Goal: Transaction & Acquisition: Purchase product/service

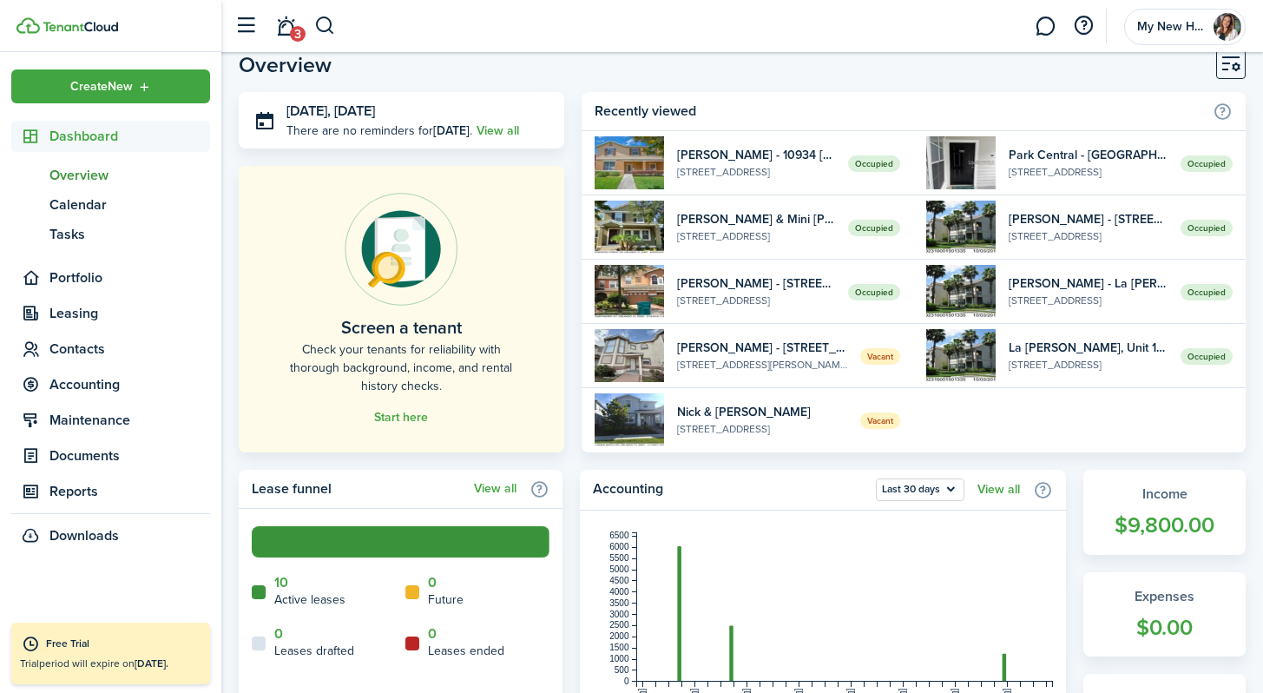
scroll to position [16, 0]
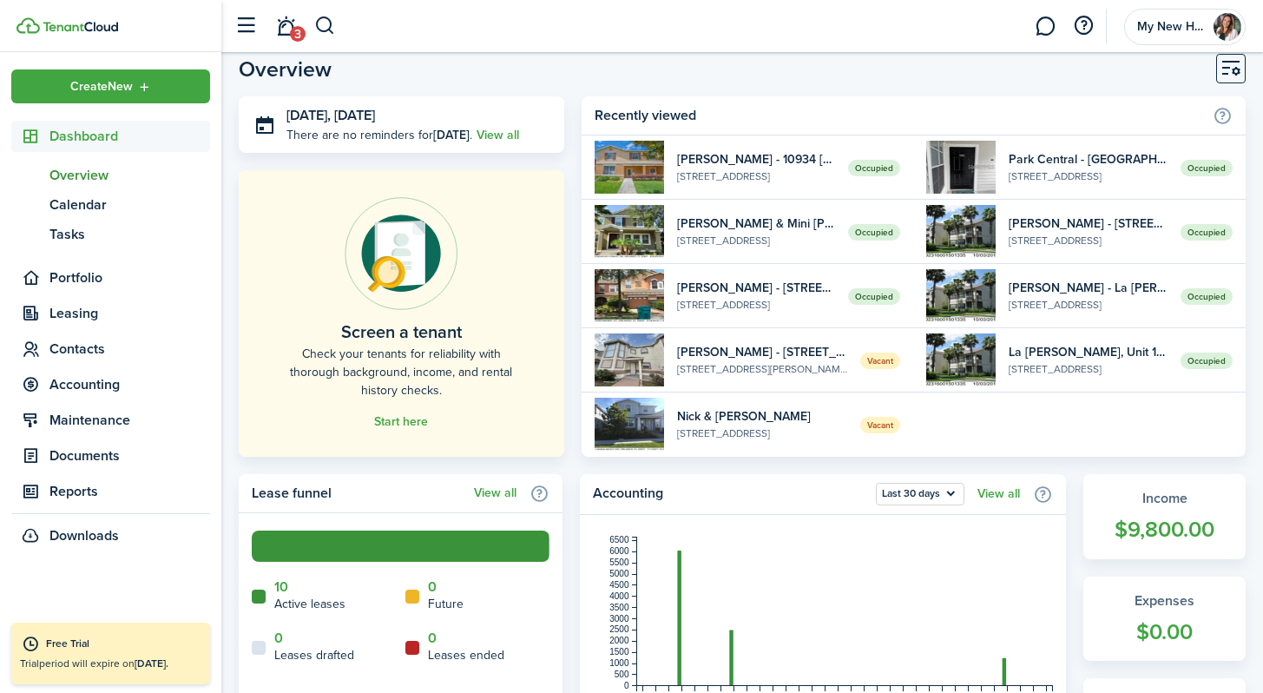
click at [408, 417] on link "Start here" at bounding box center [401, 422] width 54 height 14
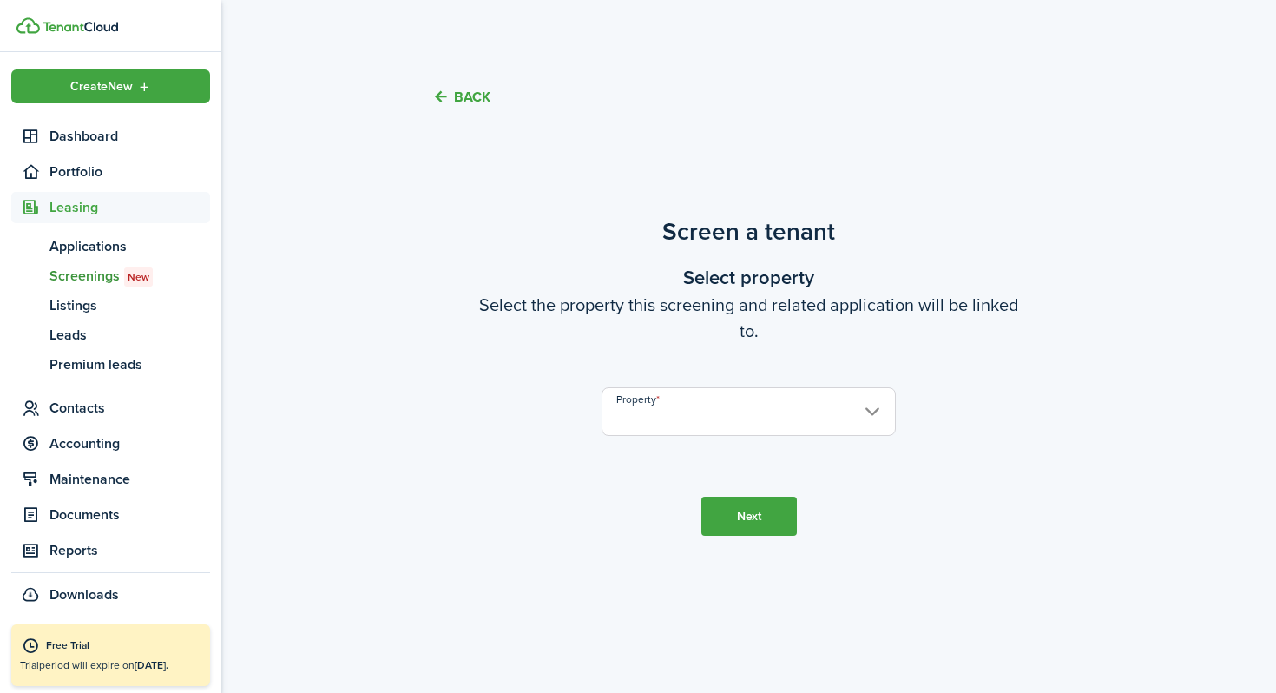
click at [720, 409] on input "Property" at bounding box center [748, 411] width 293 height 49
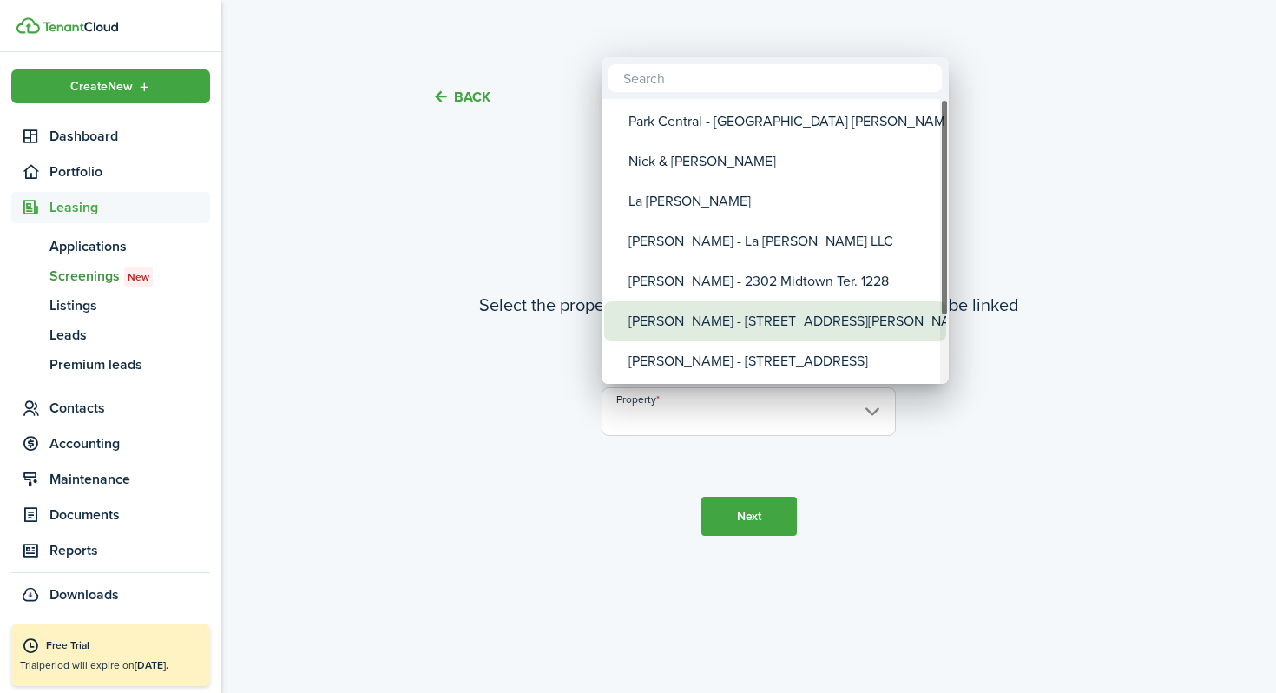
click at [683, 326] on div "[PERSON_NAME] - [STREET_ADDRESS][PERSON_NAME]" at bounding box center [782, 321] width 307 height 40
type input "[PERSON_NAME] - [STREET_ADDRESS][PERSON_NAME]"
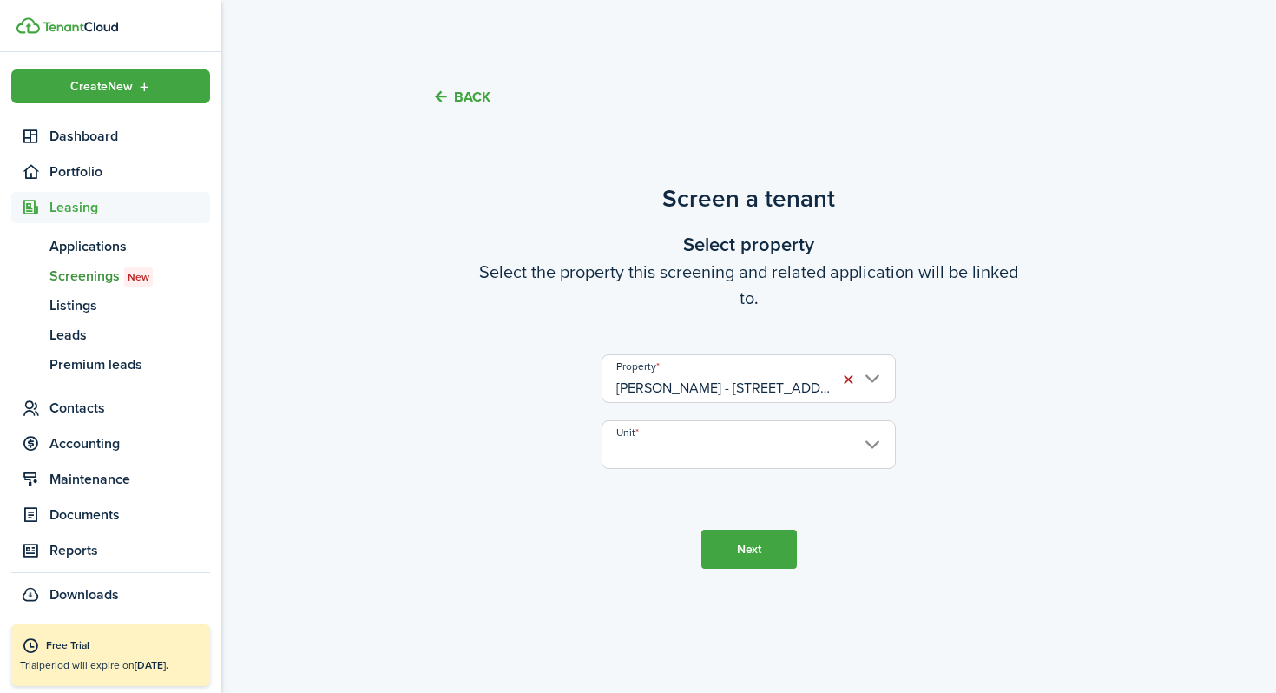
click at [720, 436] on input "Unit" at bounding box center [748, 444] width 293 height 49
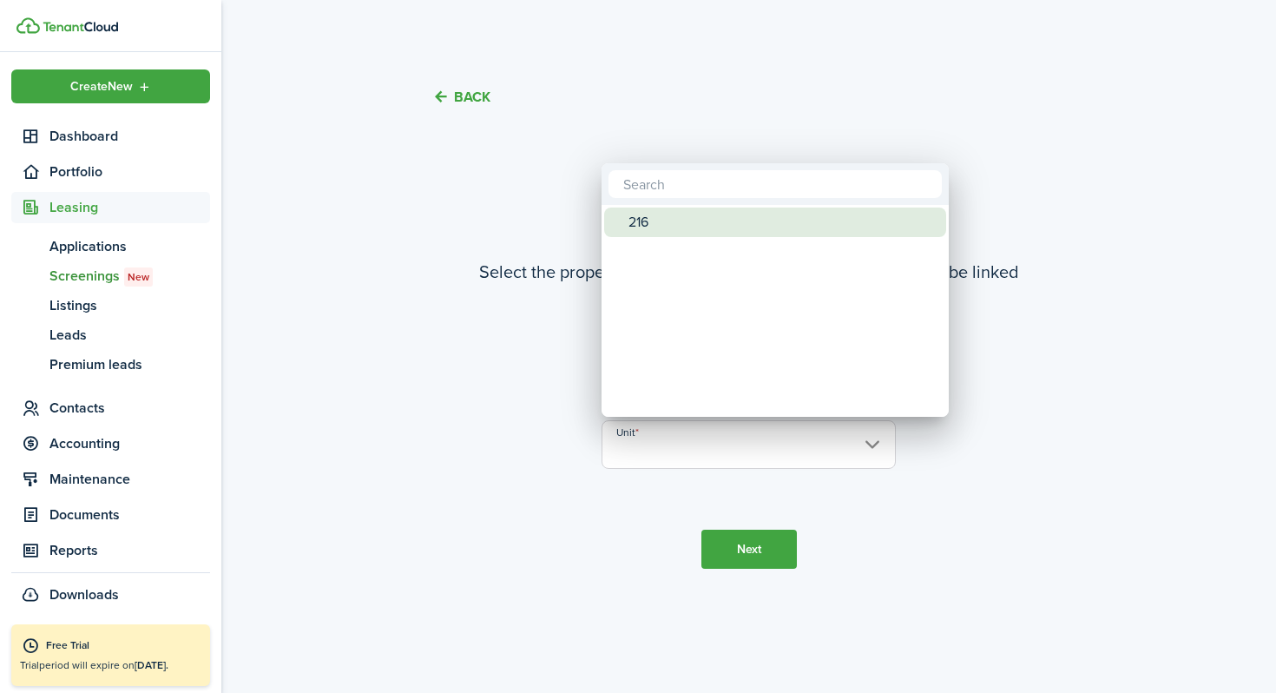
click at [653, 223] on div "216" at bounding box center [782, 223] width 307 height 30
type input "216"
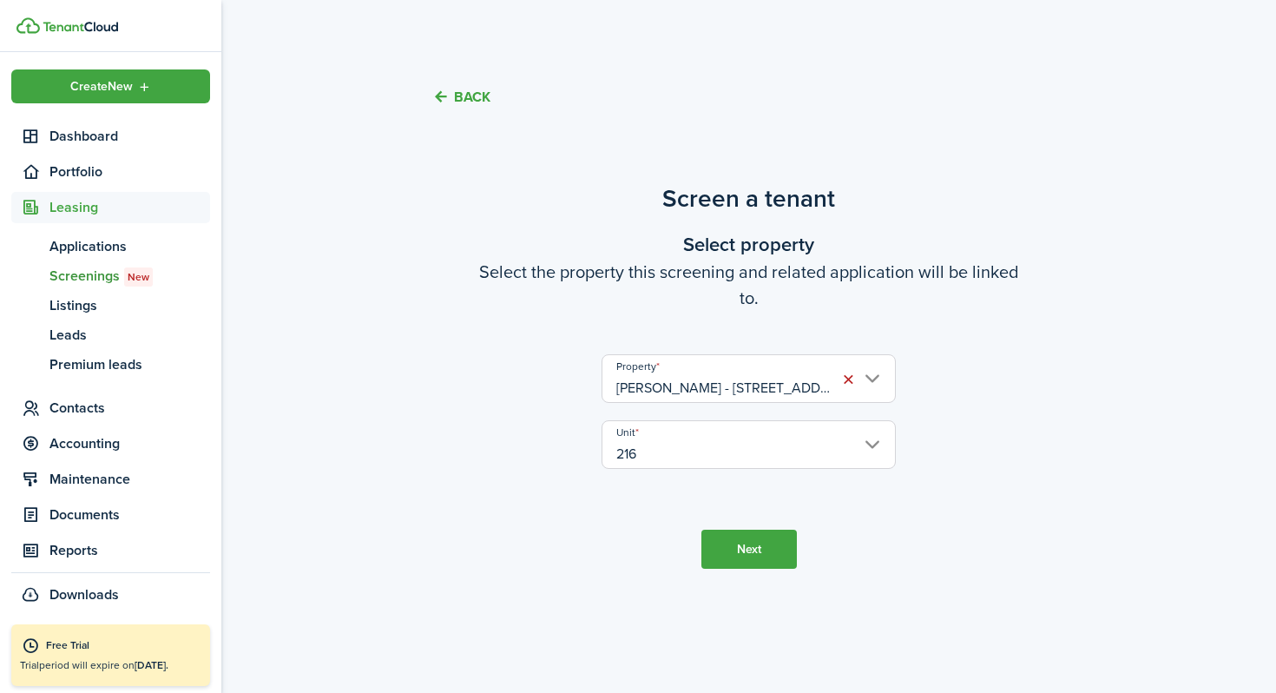
click at [720, 550] on button "Next" at bounding box center [750, 549] width 96 height 39
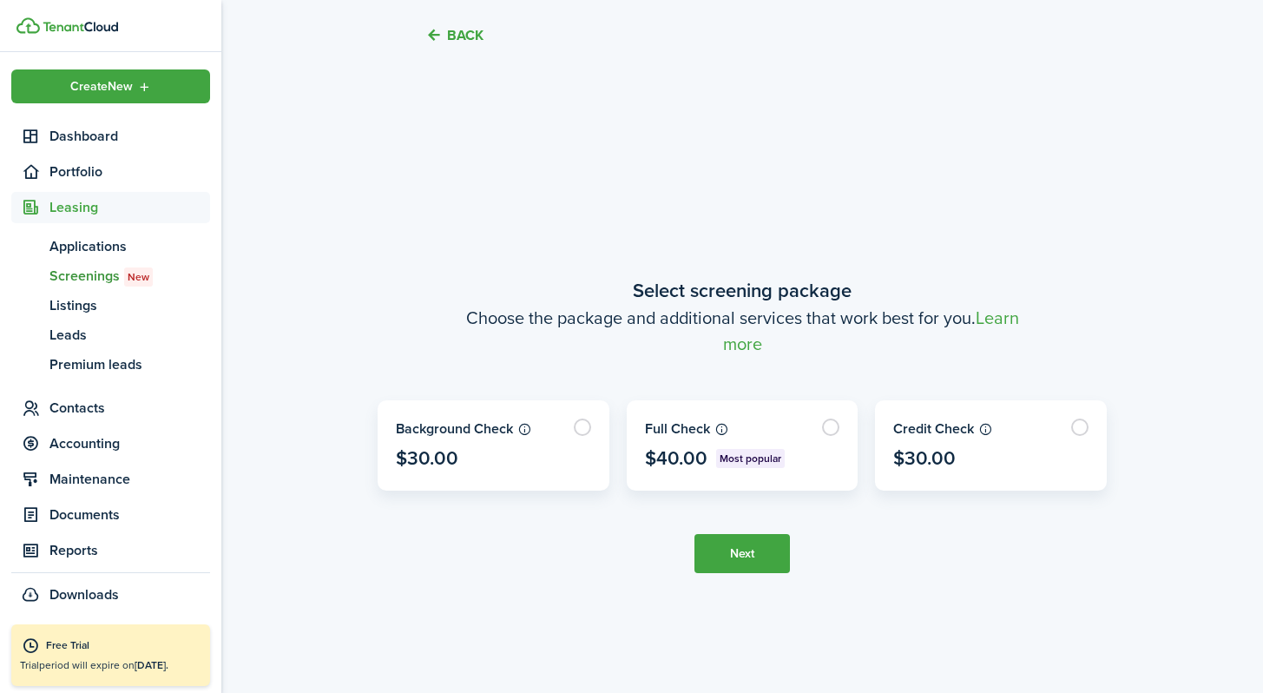
scroll to position [559, 0]
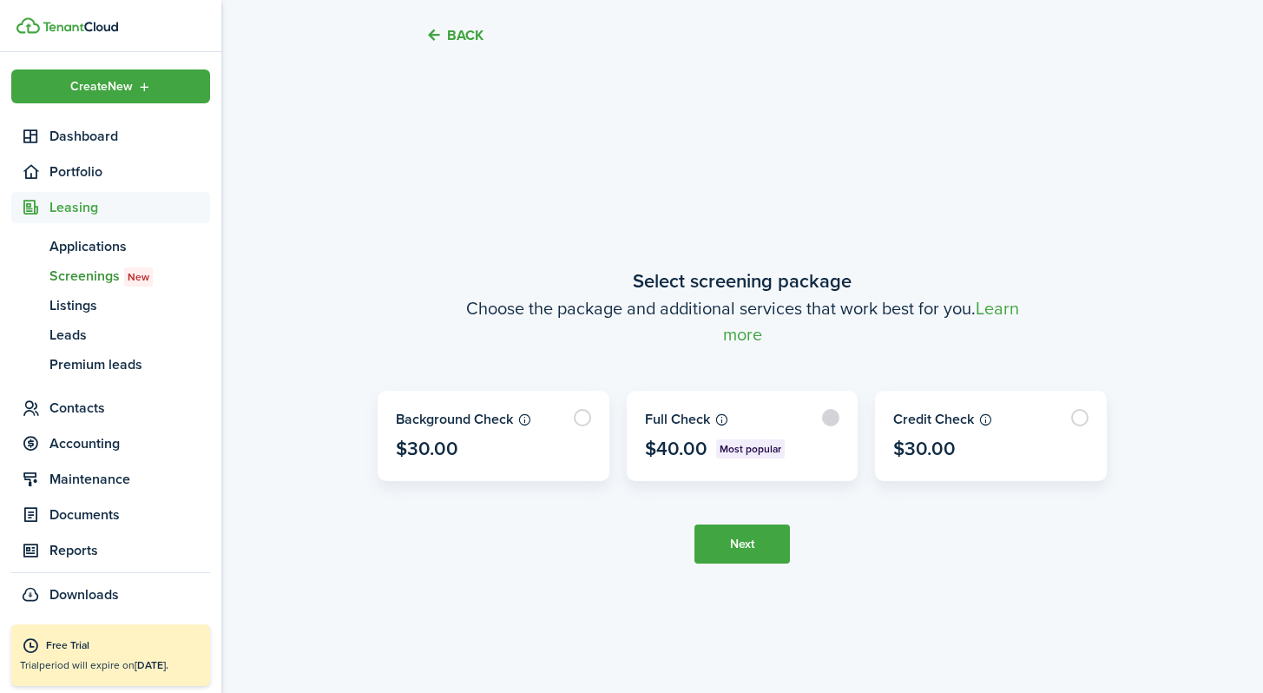
click at [720, 414] on label at bounding box center [743, 436] width 230 height 89
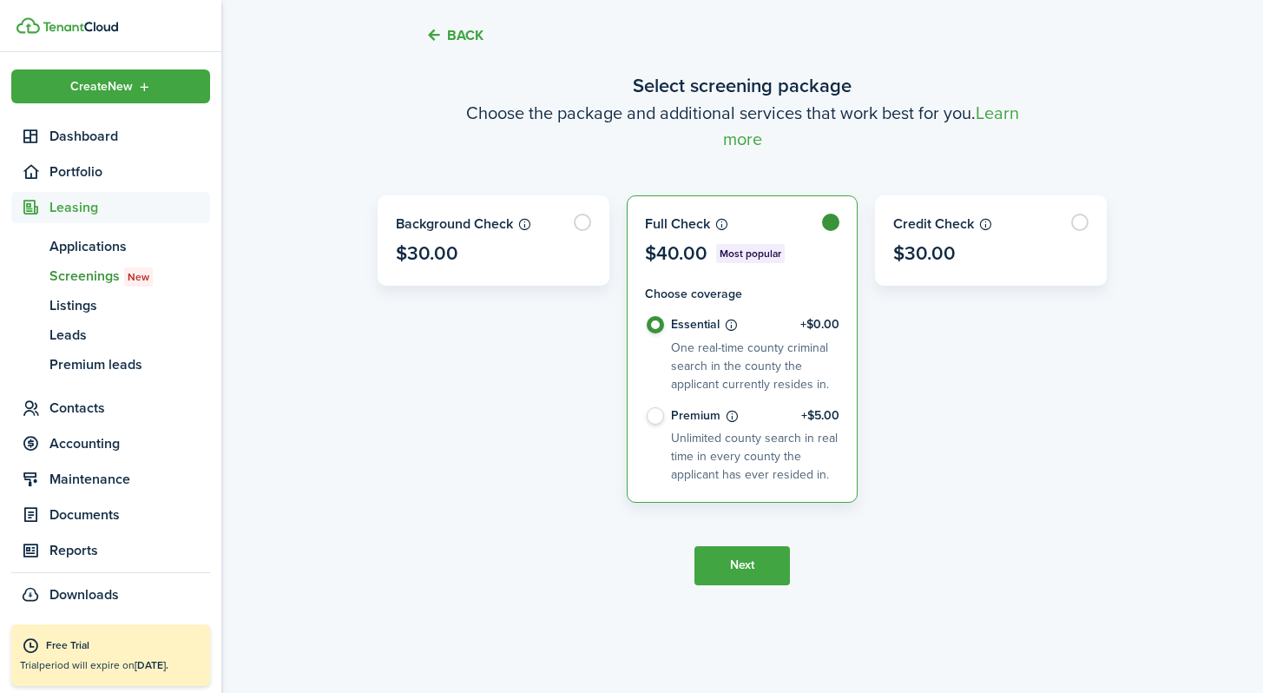
scroll to position [676, 0]
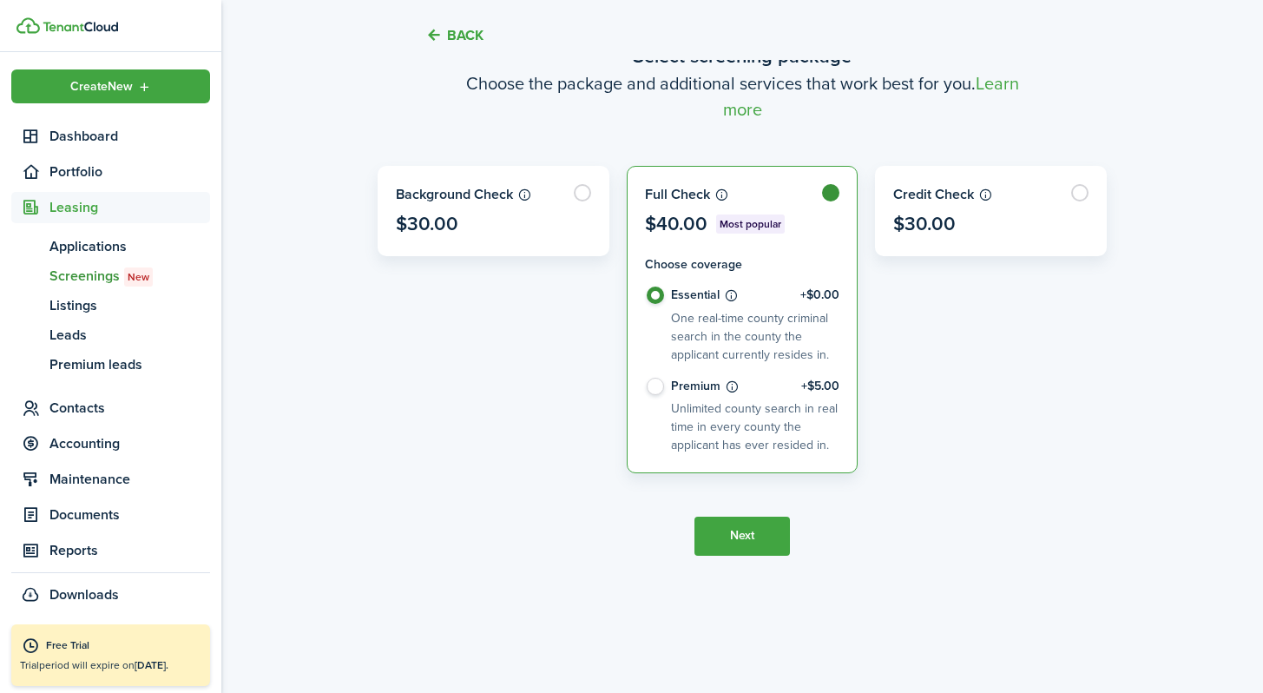
click at [720, 535] on button "Next" at bounding box center [743, 536] width 96 height 39
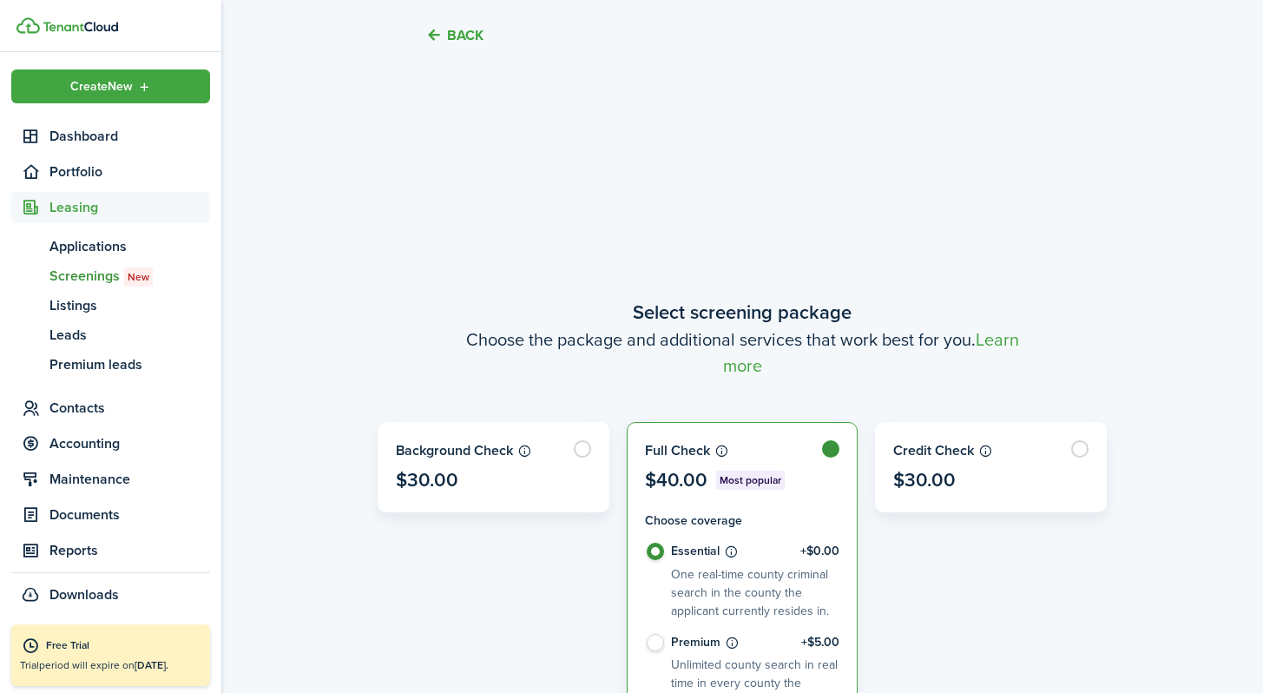
scroll to position [547, 0]
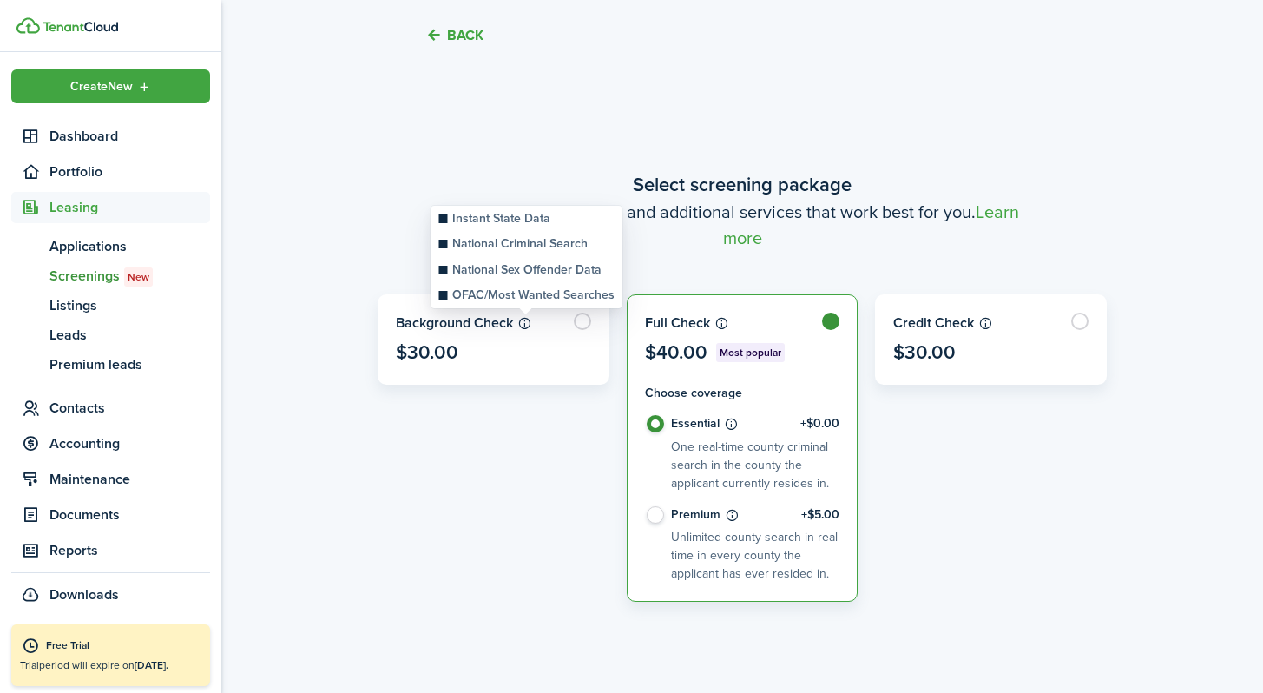
click at [529, 324] on icon at bounding box center [525, 323] width 15 height 14
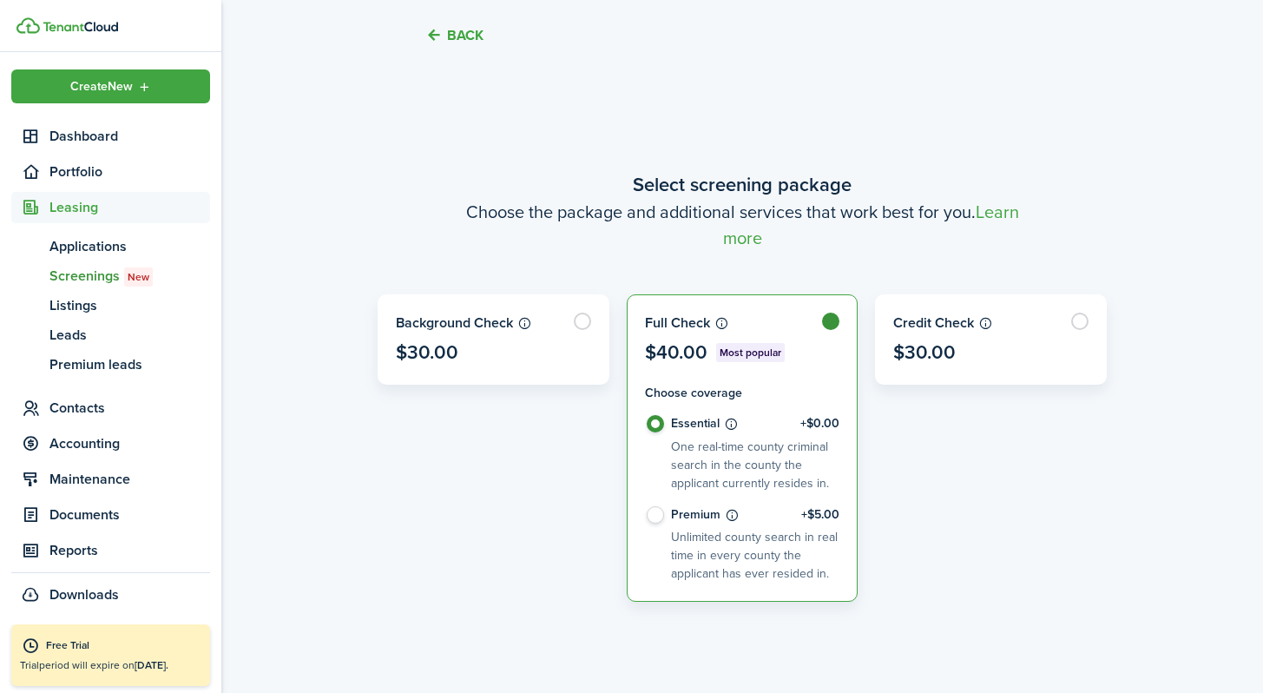
click at [720, 386] on h4 "Choose coverage" at bounding box center [742, 393] width 195 height 18
click at [720, 447] on div "Credit Check $30.00" at bounding box center [991, 447] width 249 height 307
click at [720, 322] on label at bounding box center [743, 339] width 230 height 89
click at [720, 324] on label at bounding box center [991, 339] width 230 height 89
radio input "false"
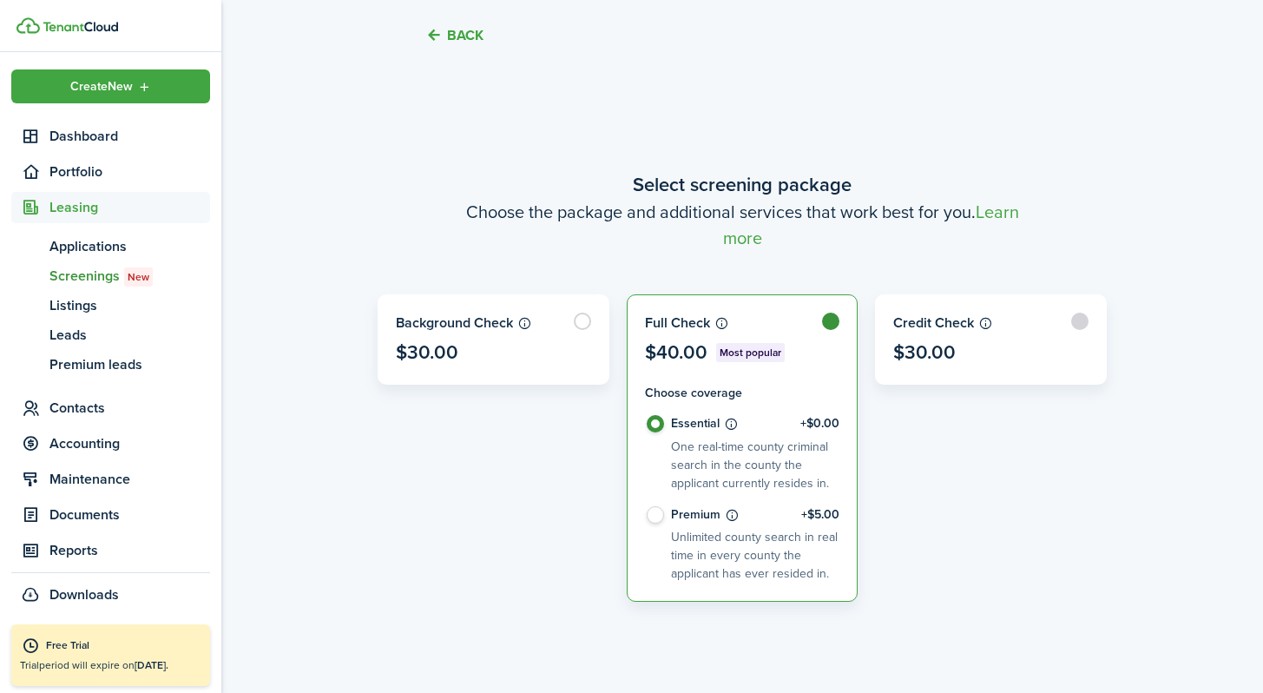
radio input "true"
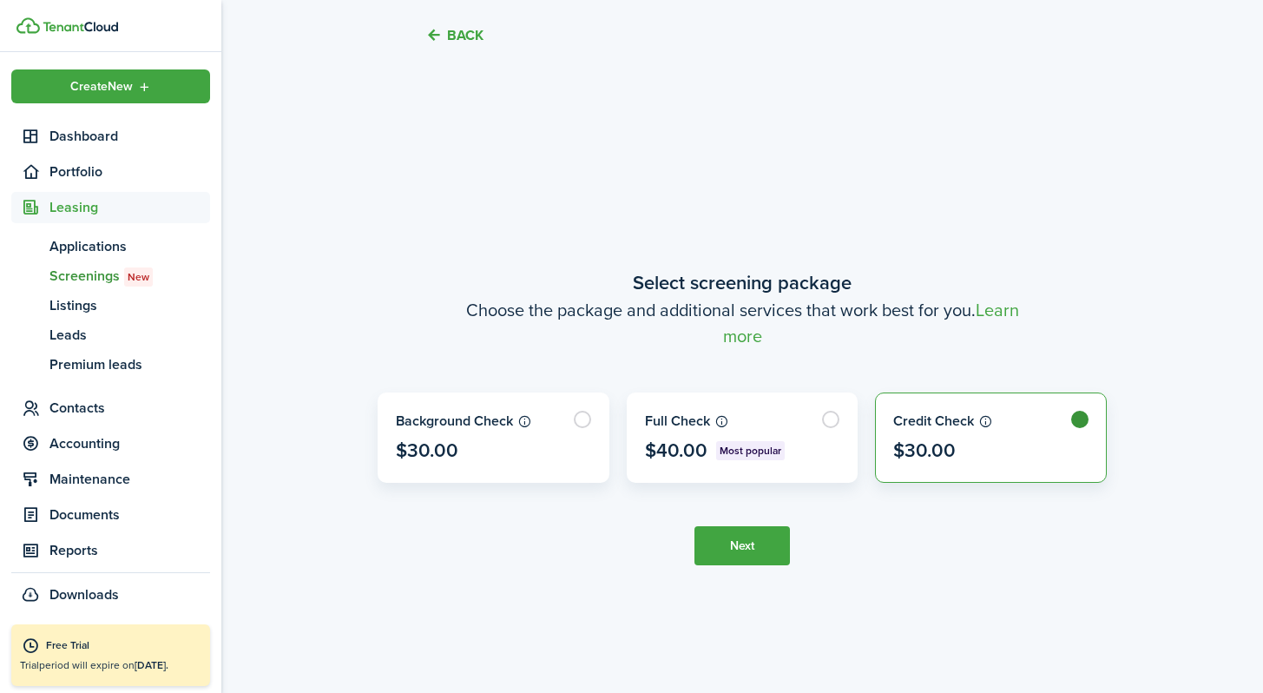
scroll to position [559, 0]
click at [720, 416] on label at bounding box center [743, 436] width 230 height 89
radio input "true"
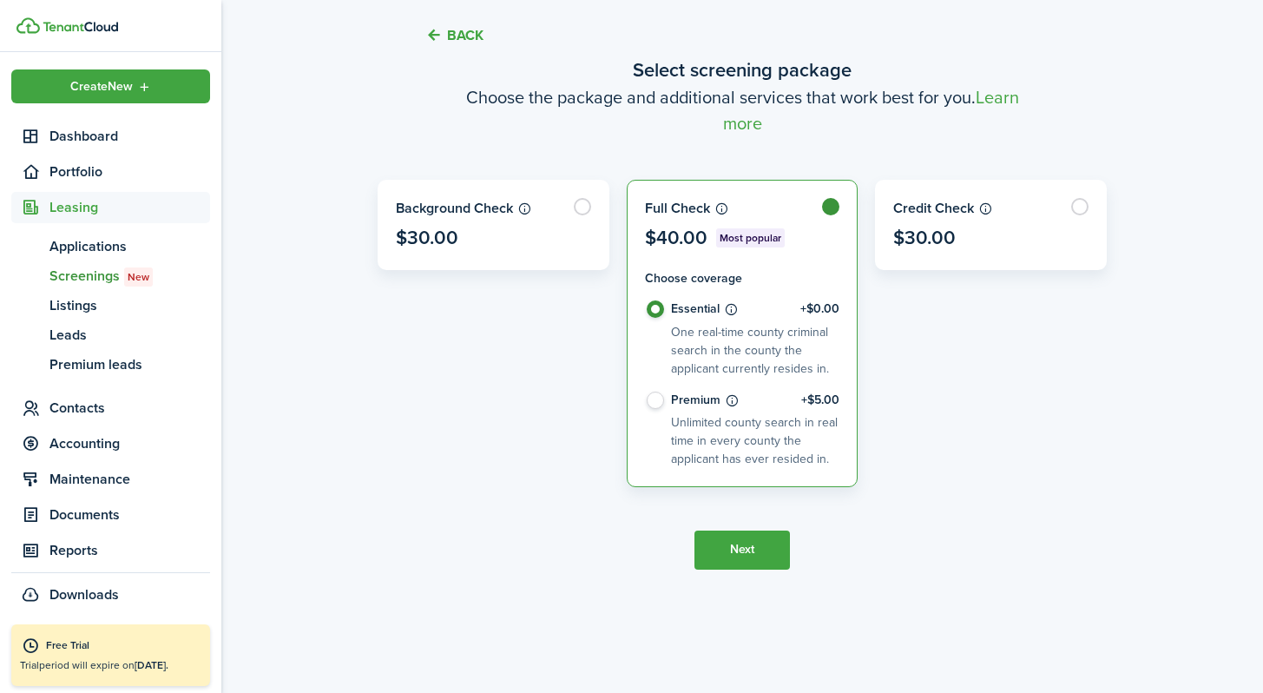
scroll to position [664, 0]
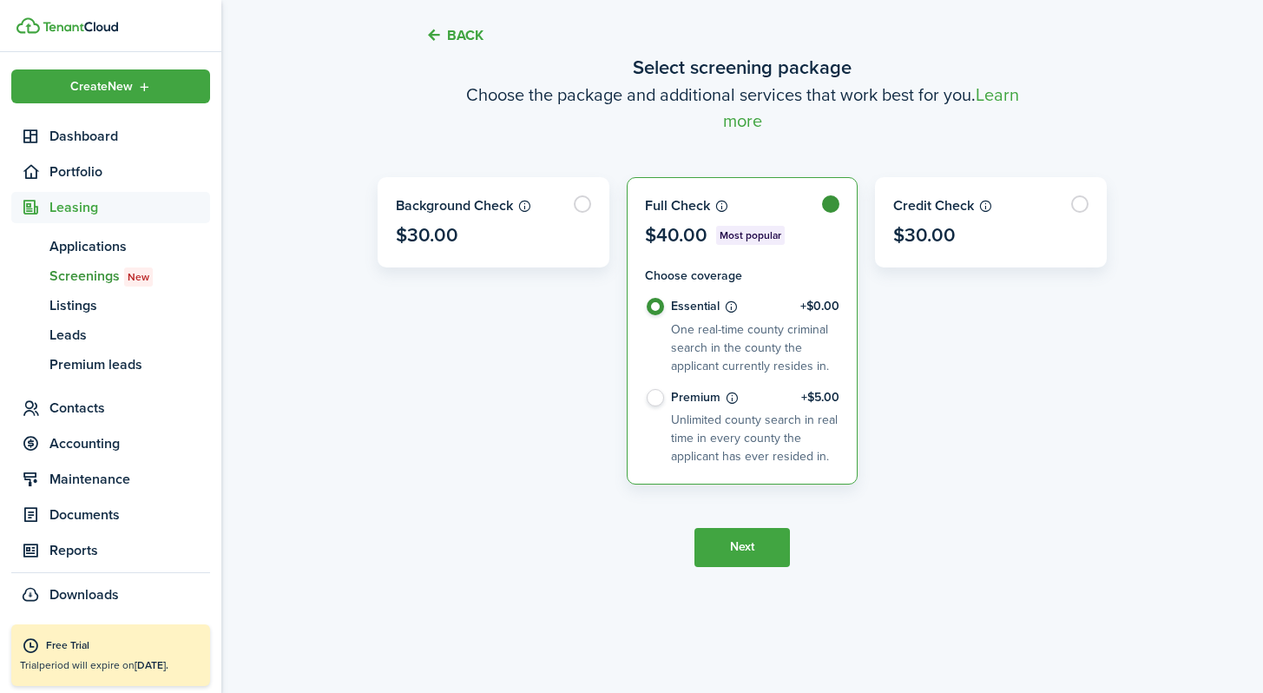
click at [720, 546] on button "Next" at bounding box center [743, 547] width 96 height 39
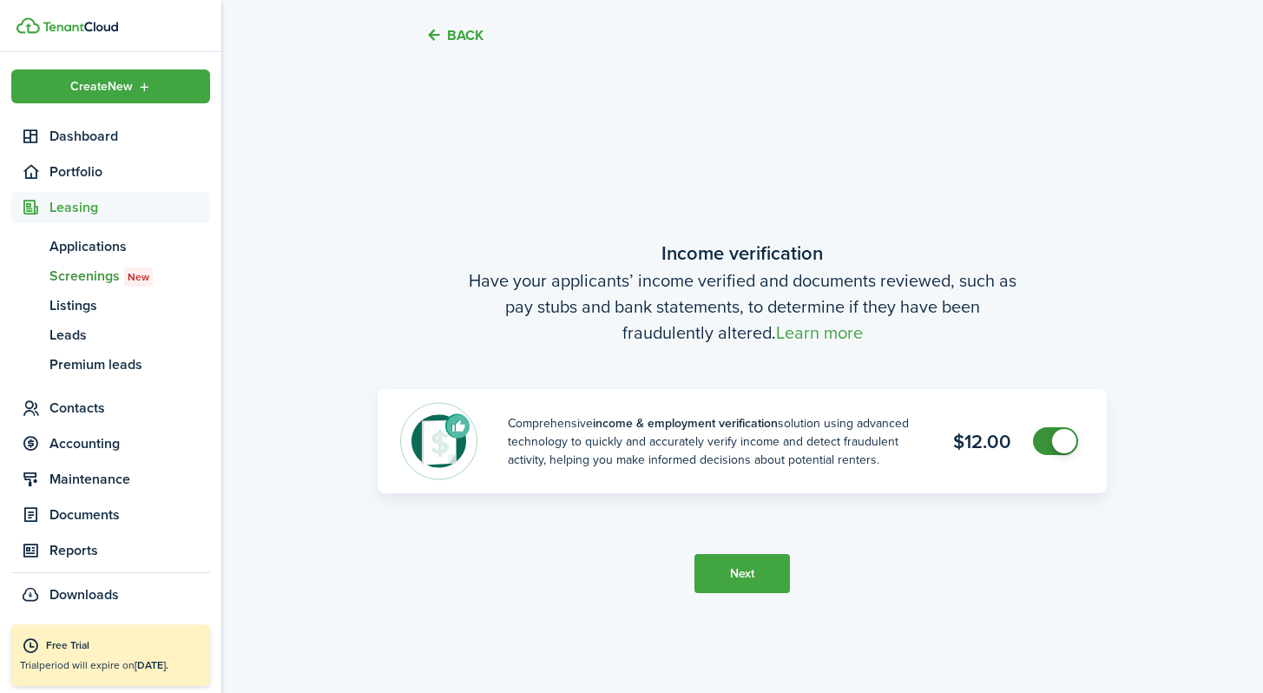
scroll to position [1252, 0]
checkbox input "false"
click at [720, 441] on span at bounding box center [1055, 440] width 17 height 28
click at [720, 572] on button "Next" at bounding box center [743, 572] width 96 height 39
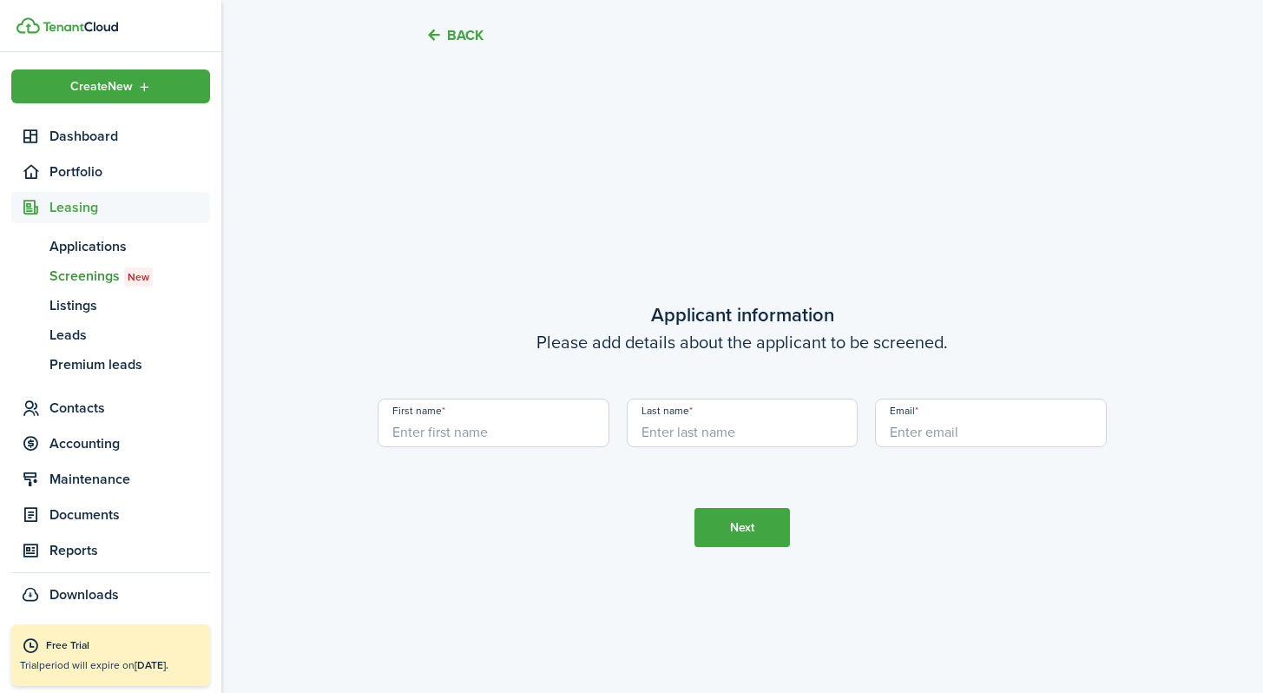
scroll to position [1945, 0]
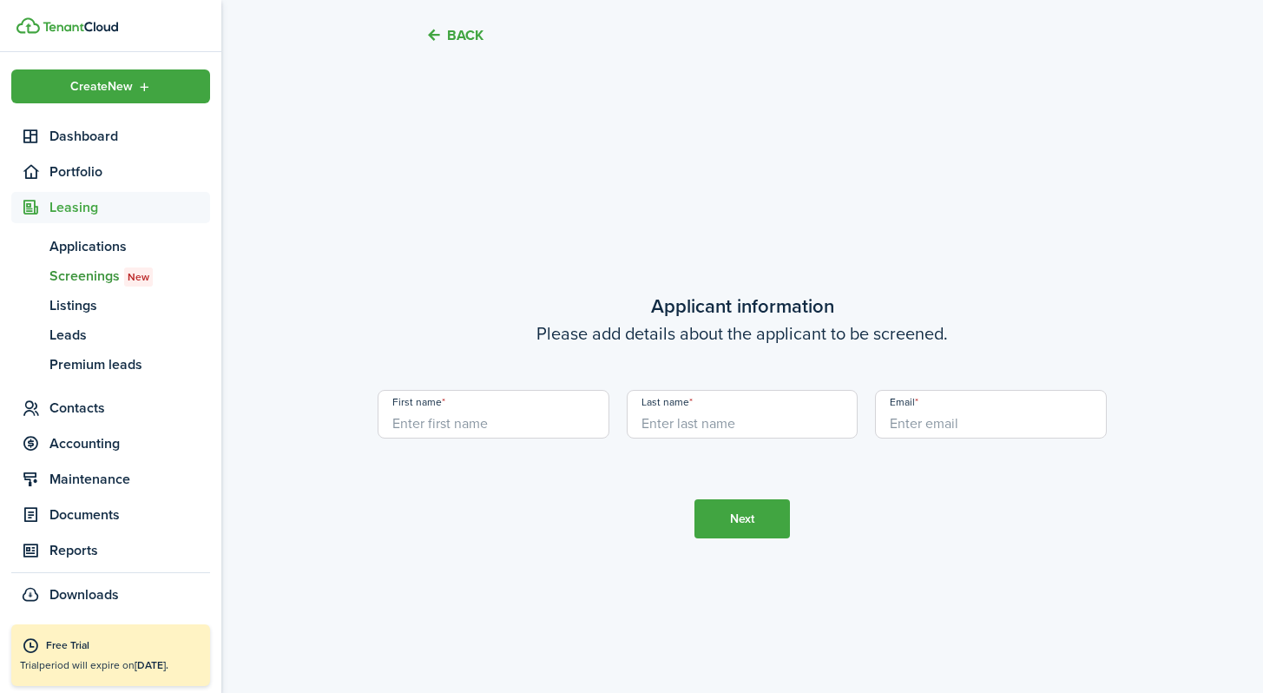
click at [496, 431] on input "First name" at bounding box center [494, 414] width 232 height 49
type input "Santa [PERSON_NAME]"
type input "[PERSON_NAME]"
drag, startPoint x: 498, startPoint y: 431, endPoint x: 340, endPoint y: 425, distance: 159.0
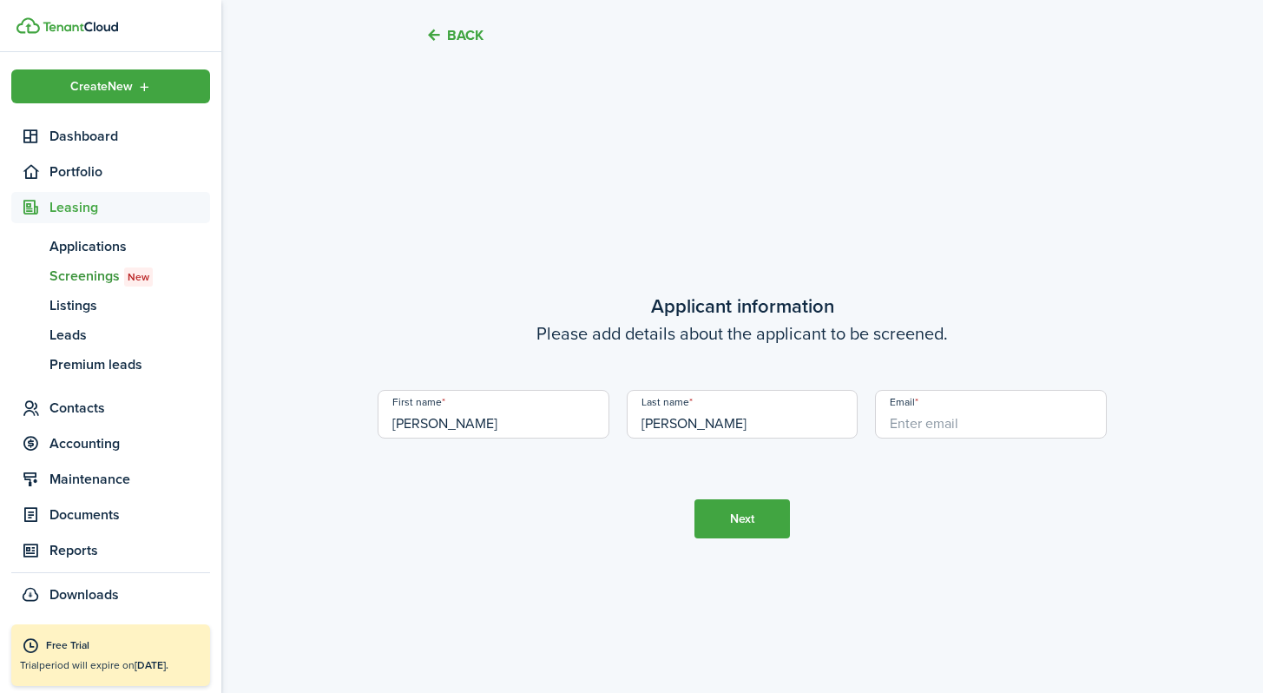
type input "[PERSON_NAME]"
type input "Santa [PERSON_NAME]"
type input "[EMAIL_ADDRESS][DOMAIN_NAME]"
click at [720, 519] on button "Next" at bounding box center [743, 518] width 96 height 39
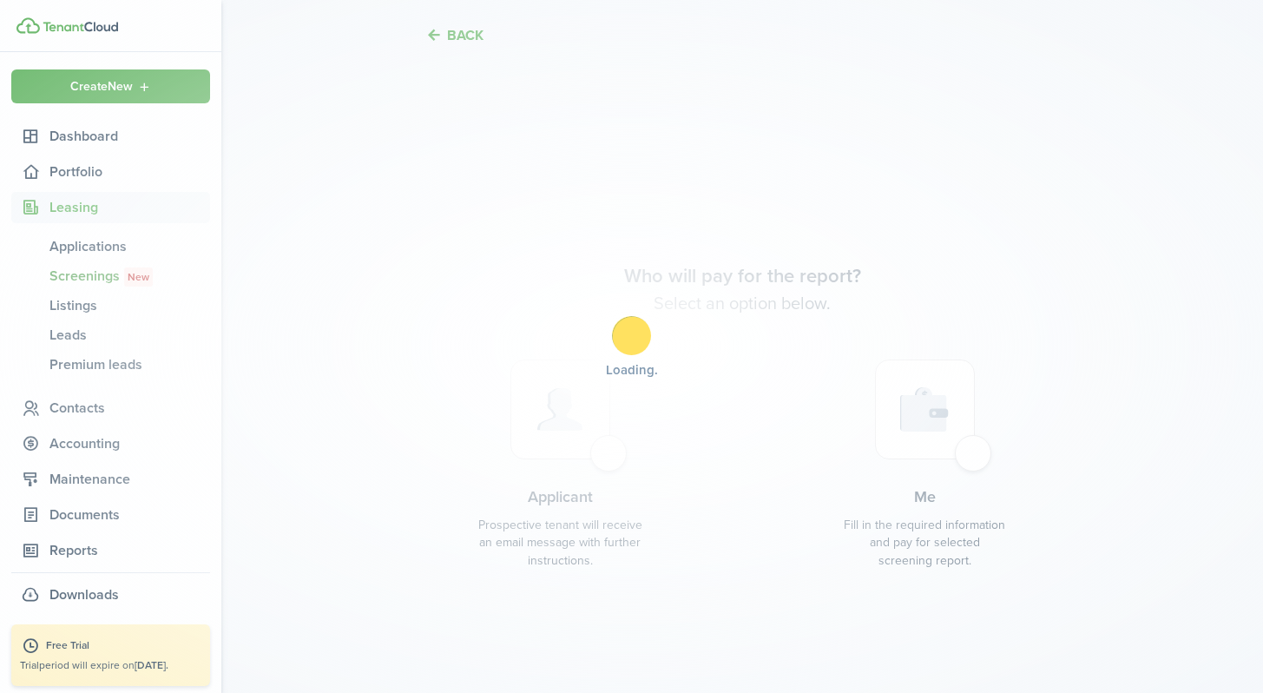
scroll to position [2638, 0]
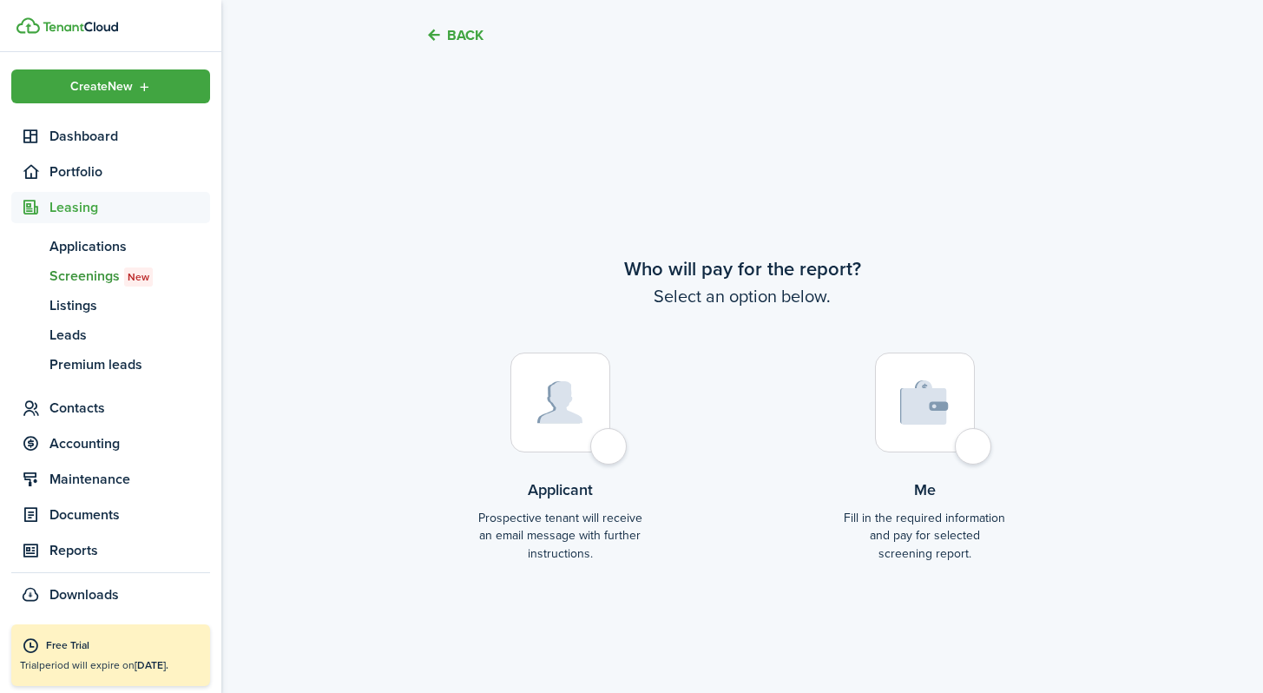
click at [609, 446] on div at bounding box center [561, 403] width 100 height 100
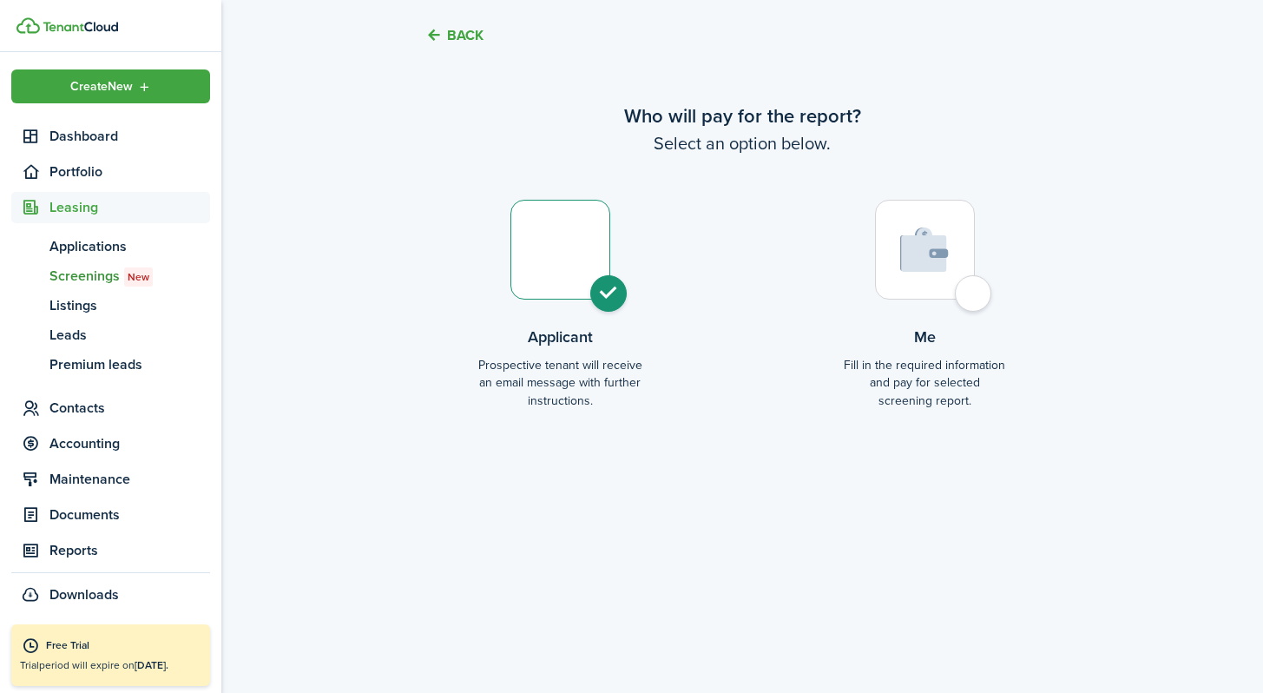
scroll to position [2790, 0]
click at [720, 293] on div at bounding box center [925, 251] width 100 height 100
radio input "false"
radio input "true"
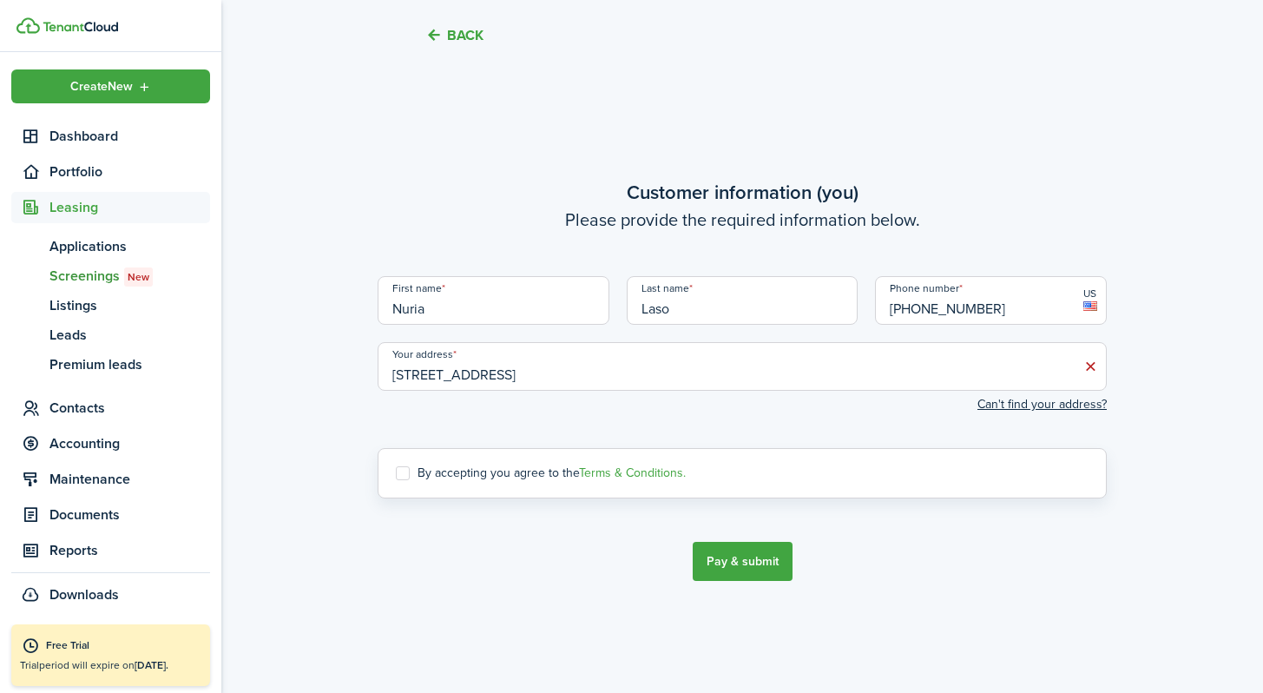
scroll to position [3366, 0]
click at [399, 480] on screening-terms-control "By accepting you agree to the Terms & Conditions." at bounding box center [742, 473] width 729 height 50
click at [406, 475] on label "By accepting you agree to the Terms & Conditions." at bounding box center [541, 473] width 290 height 14
click at [396, 474] on input "By accepting you agree to the Terms & Conditions." at bounding box center [395, 473] width 1 height 1
checkbox input "true"
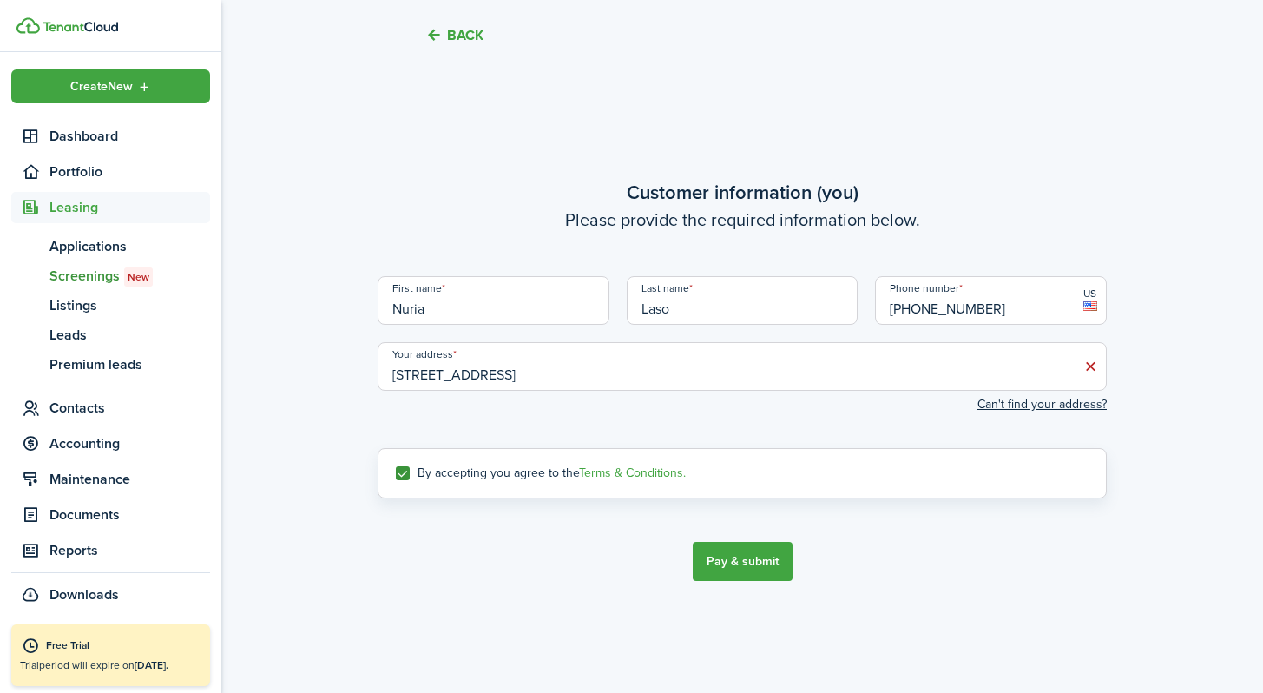
click at [720, 562] on button "Pay & submit" at bounding box center [743, 561] width 100 height 39
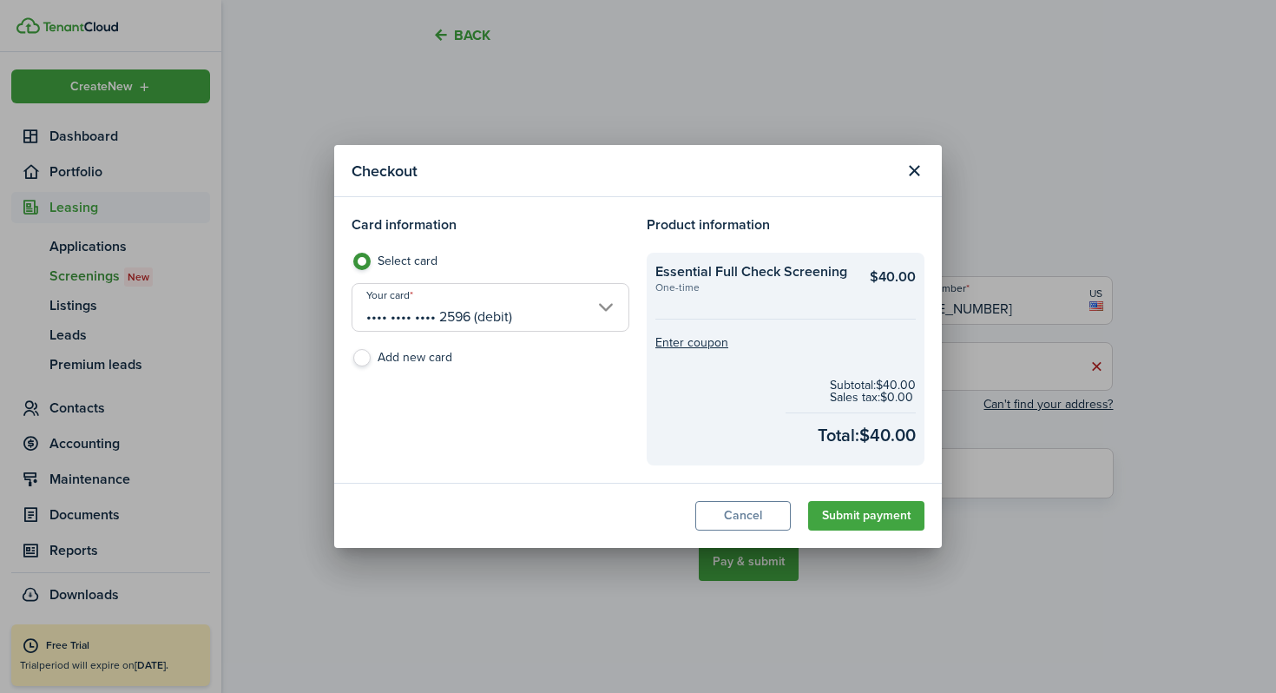
click at [604, 307] on input "•••• •••• •••• 2596 (debit)" at bounding box center [491, 307] width 278 height 49
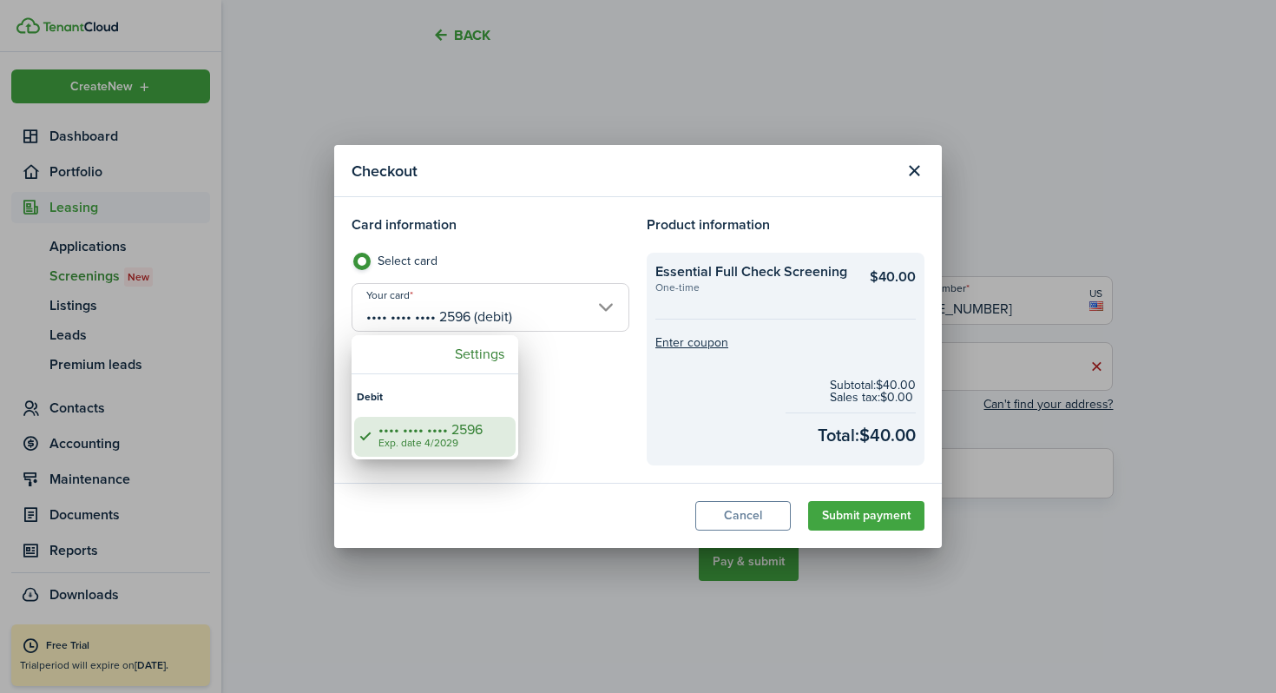
click at [432, 432] on div "•••• •••• •••• 2596" at bounding box center [442, 430] width 127 height 16
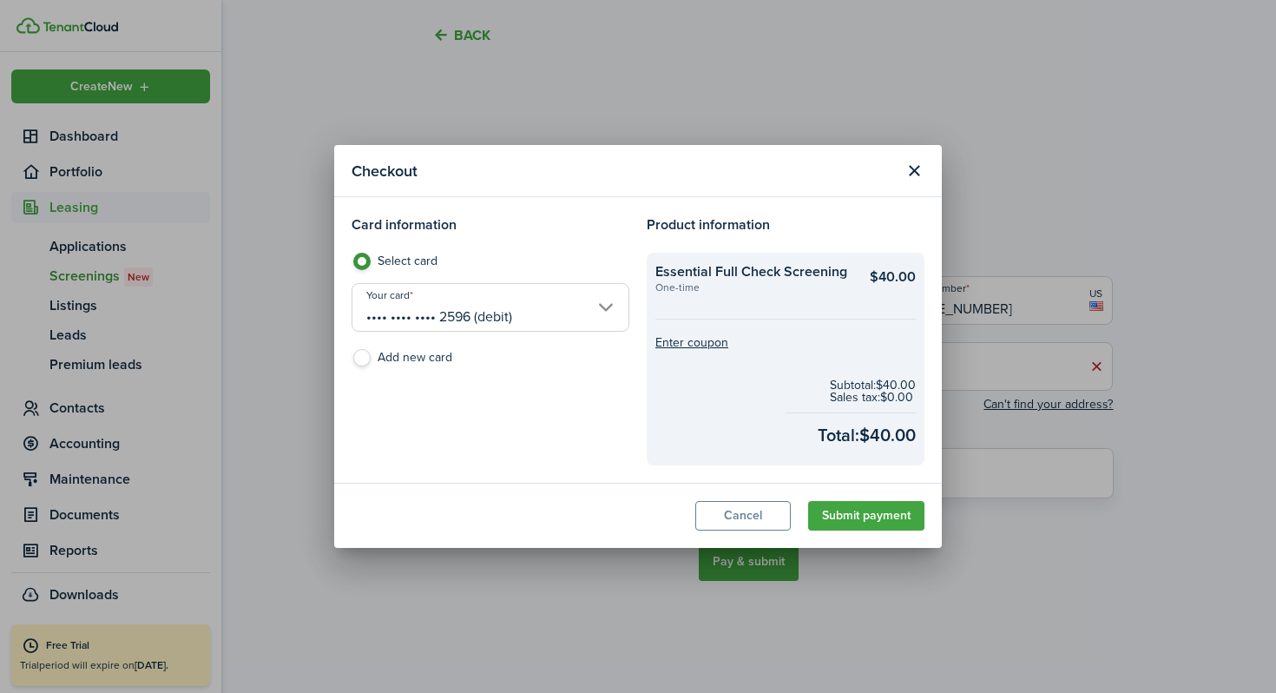
click at [720, 519] on button "Submit payment" at bounding box center [866, 516] width 116 height 30
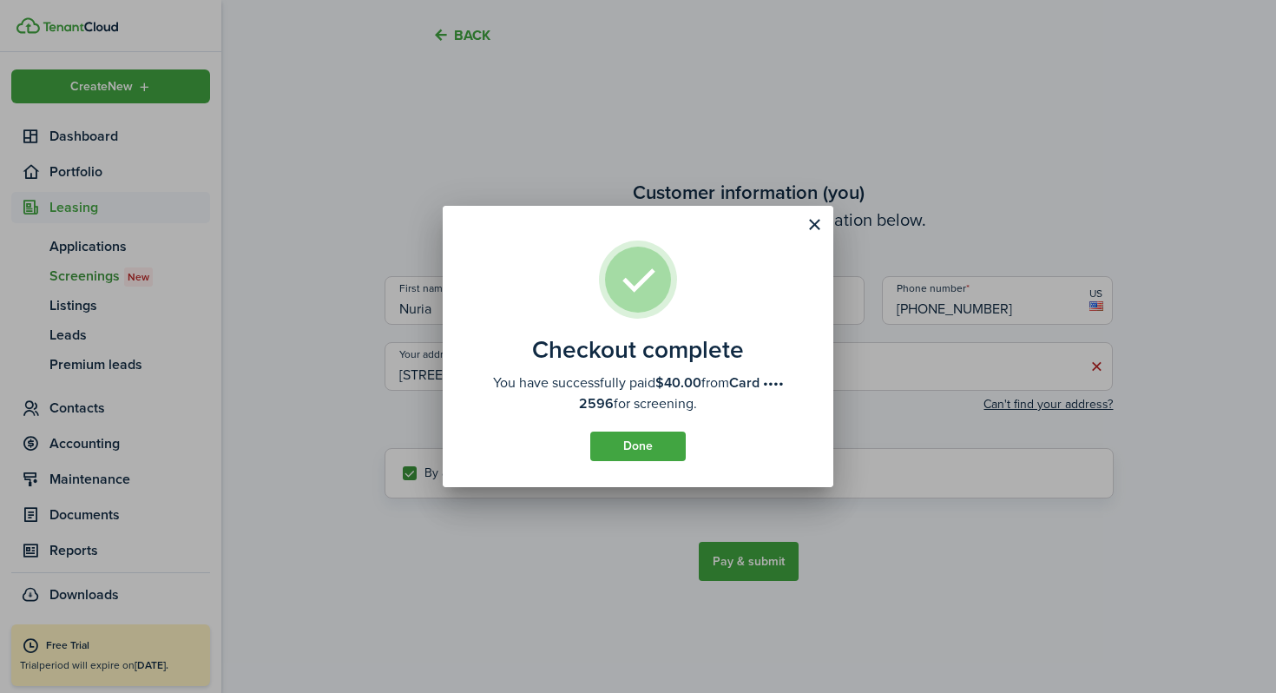
click at [650, 444] on button "Done" at bounding box center [638, 447] width 96 height 30
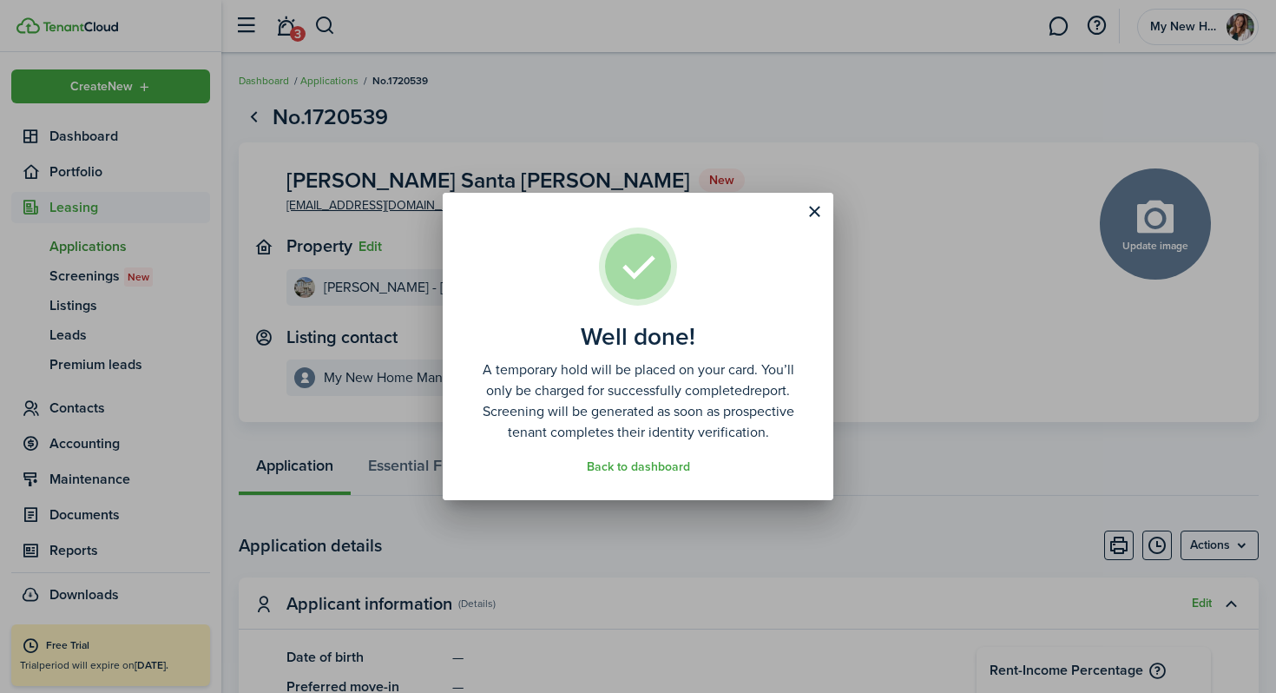
click at [720, 211] on button "Close modal" at bounding box center [815, 212] width 30 height 30
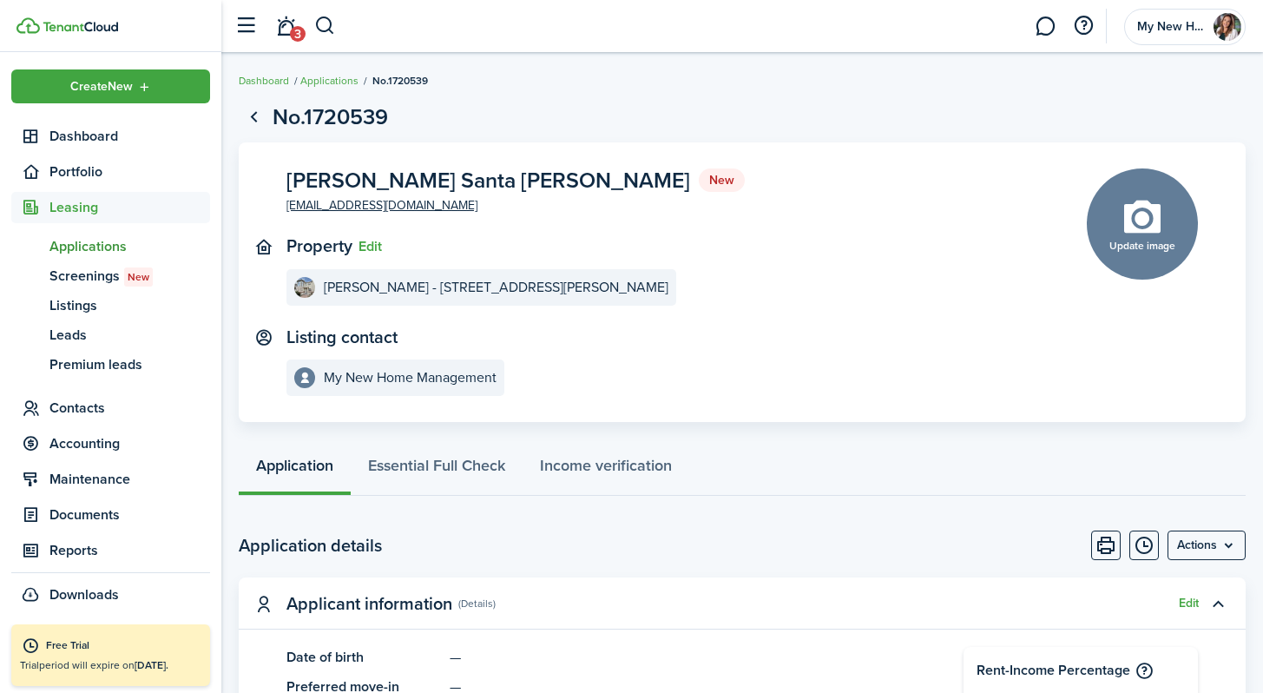
click at [720, 223] on button "Update image" at bounding box center [1142, 223] width 111 height 111
click input "Upload file" at bounding box center [0, 0] width 0 height 0
click at [720, 221] on button "Update image" at bounding box center [1142, 223] width 111 height 111
click input "Upload file" at bounding box center [0, 0] width 0 height 0
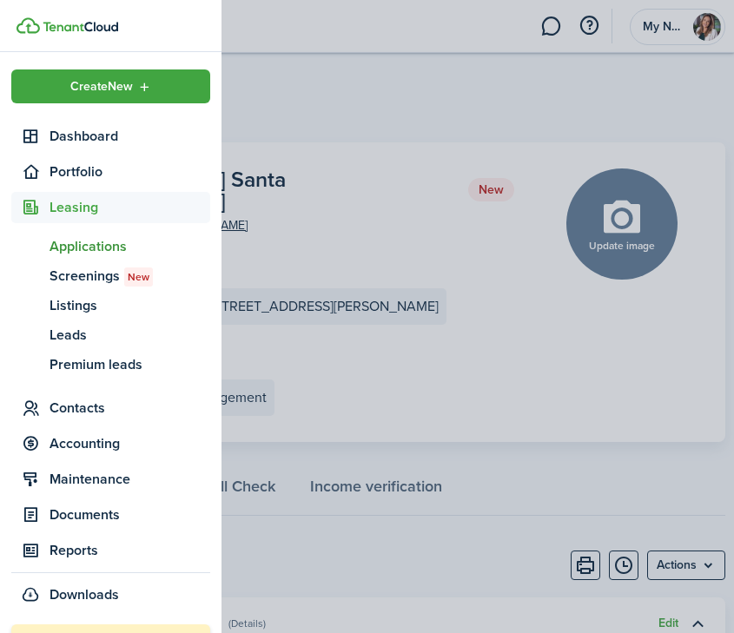
click at [681, 148] on container-opacity at bounding box center [367, 316] width 734 height 633
click at [626, 219] on container-opacity at bounding box center [367, 316] width 734 height 633
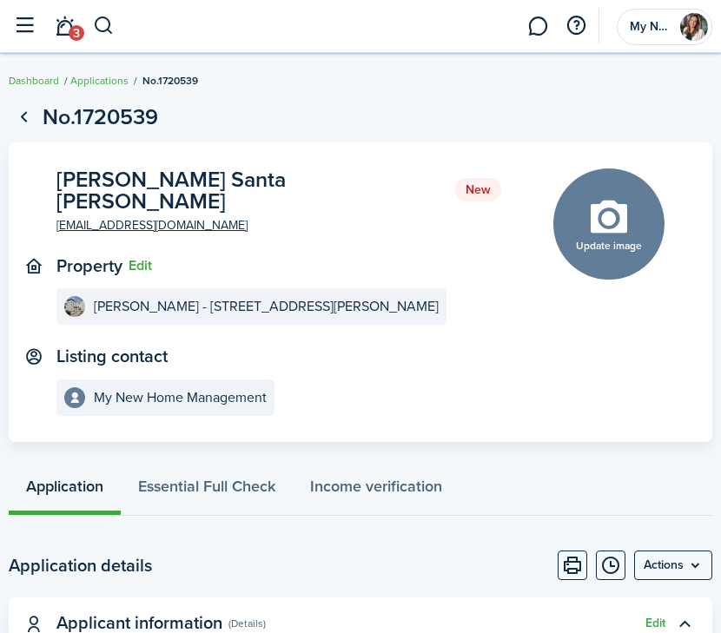
drag, startPoint x: 625, startPoint y: 219, endPoint x: 603, endPoint y: 222, distance: 22.8
click at [603, 222] on button "Update image" at bounding box center [608, 223] width 111 height 111
click input "Upload file" at bounding box center [0, 0] width 0 height 0
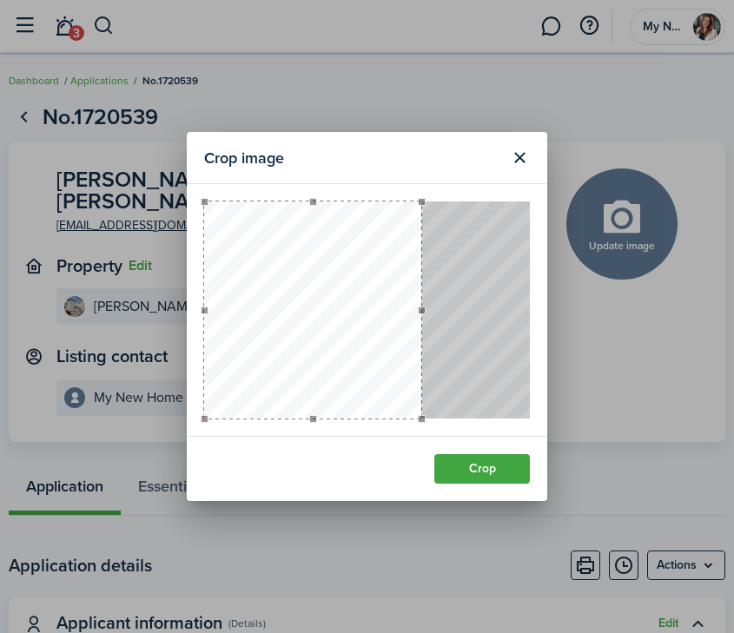
drag, startPoint x: 376, startPoint y: 279, endPoint x: 340, endPoint y: 287, distance: 36.4
click at [340, 287] on button "button" at bounding box center [312, 309] width 217 height 217
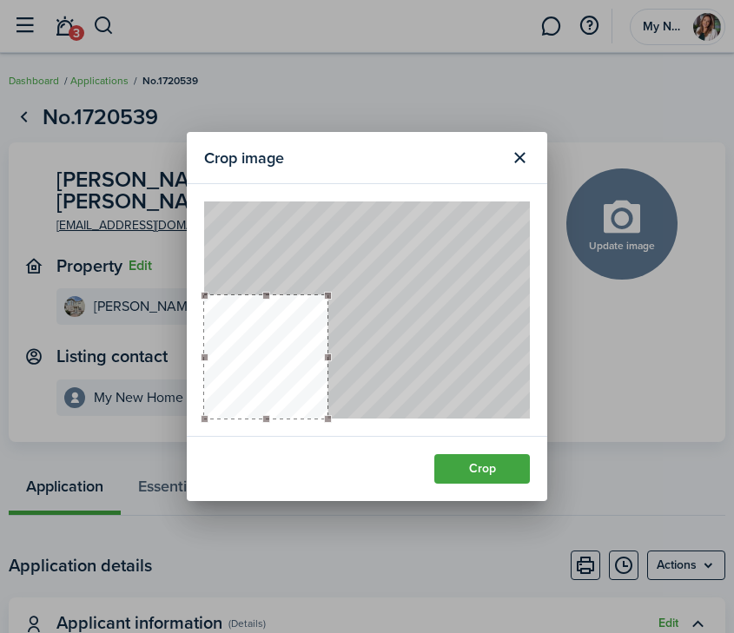
drag, startPoint x: 419, startPoint y: 201, endPoint x: 325, endPoint y: 211, distance: 95.1
click at [326, 210] on div at bounding box center [367, 309] width 326 height 217
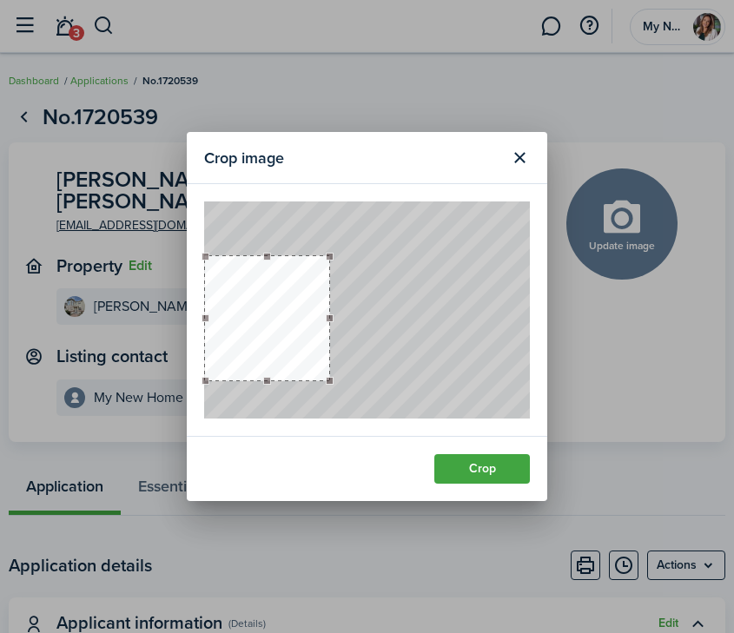
drag, startPoint x: 254, startPoint y: 350, endPoint x: 254, endPoint y: 312, distance: 38.2
click at [254, 312] on button "button" at bounding box center [267, 318] width 124 height 124
click at [316, 373] on div at bounding box center [320, 371] width 8 height 8
click at [287, 359] on button "button" at bounding box center [266, 313] width 115 height 115
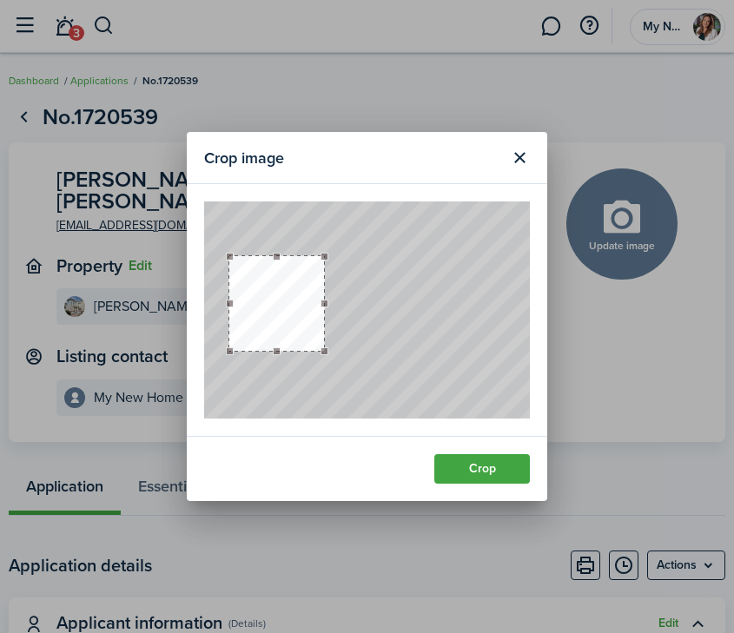
drag, startPoint x: 207, startPoint y: 368, endPoint x: 227, endPoint y: 367, distance: 20.0
click at [227, 367] on div at bounding box center [367, 309] width 326 height 217
click at [273, 362] on button "button" at bounding box center [276, 320] width 95 height 95
click at [283, 264] on div at bounding box center [279, 315] width 103 height 103
click at [284, 300] on button "button" at bounding box center [277, 315] width 103 height 103
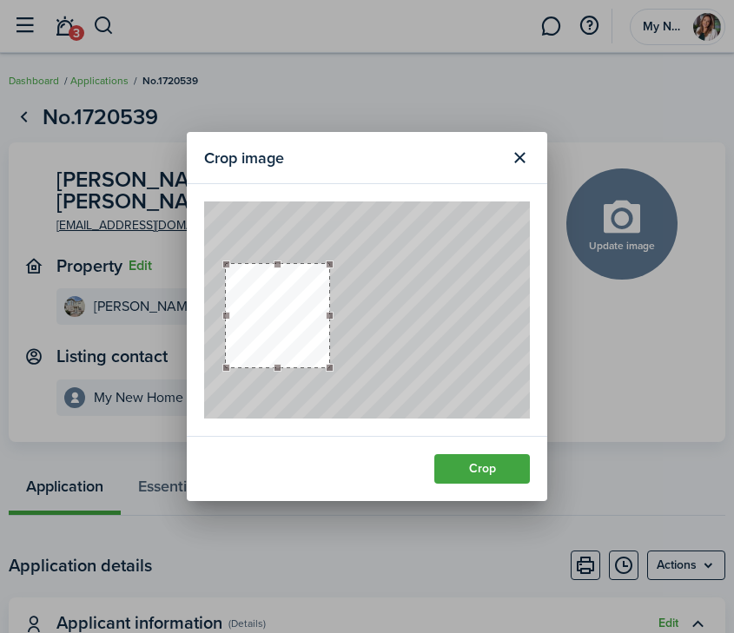
click at [474, 472] on button "Crop" at bounding box center [482, 469] width 96 height 30
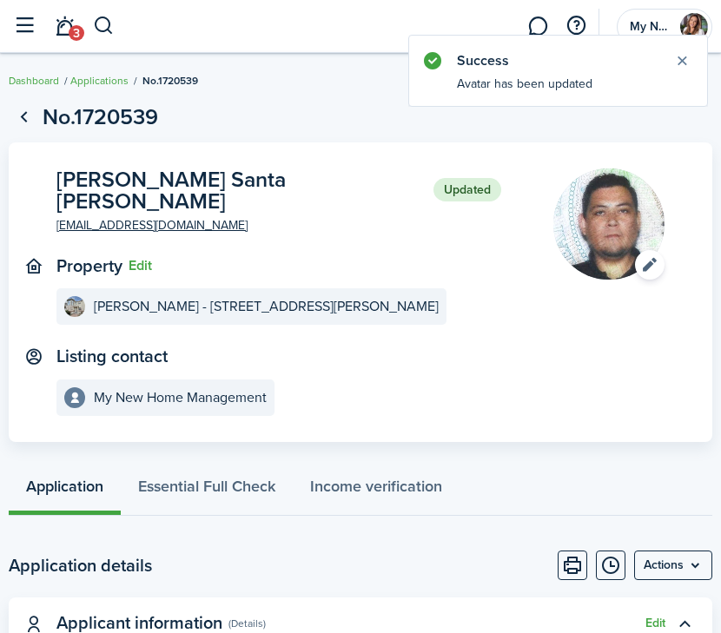
click at [520, 361] on panel-main-wrapper "[PERSON_NAME] Santa [PERSON_NAME] Updated [EMAIL_ADDRESS][DOMAIN_NAME] Property…" at bounding box center [360, 291] width 608 height 247
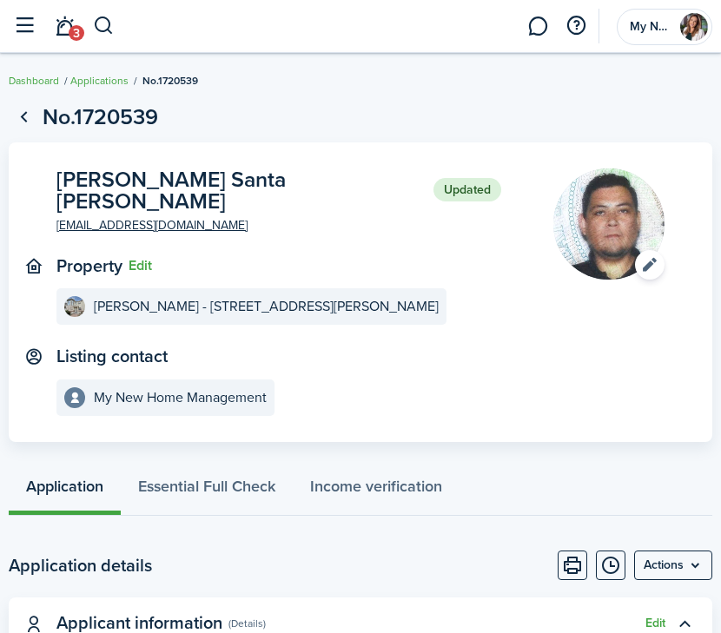
click at [696, 568] on menu-btn "Actions" at bounding box center [673, 566] width 78 height 30
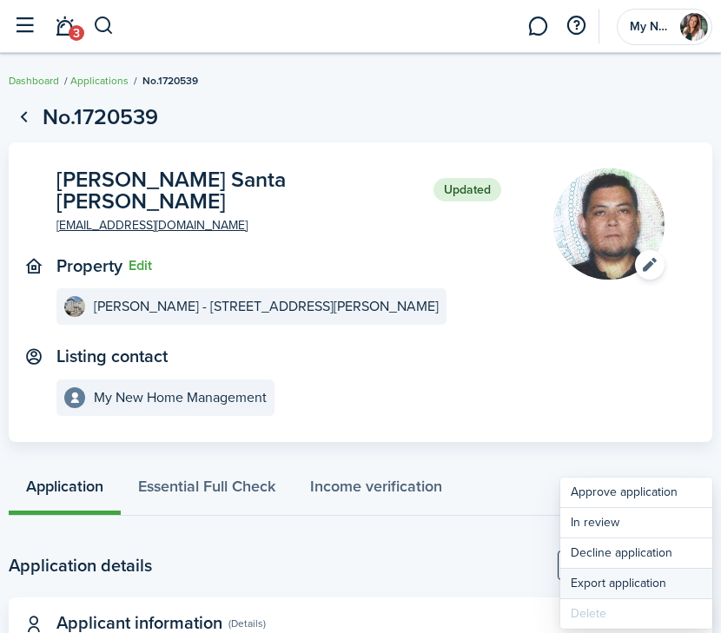
click at [695, 571] on button "Export application" at bounding box center [636, 584] width 152 height 30
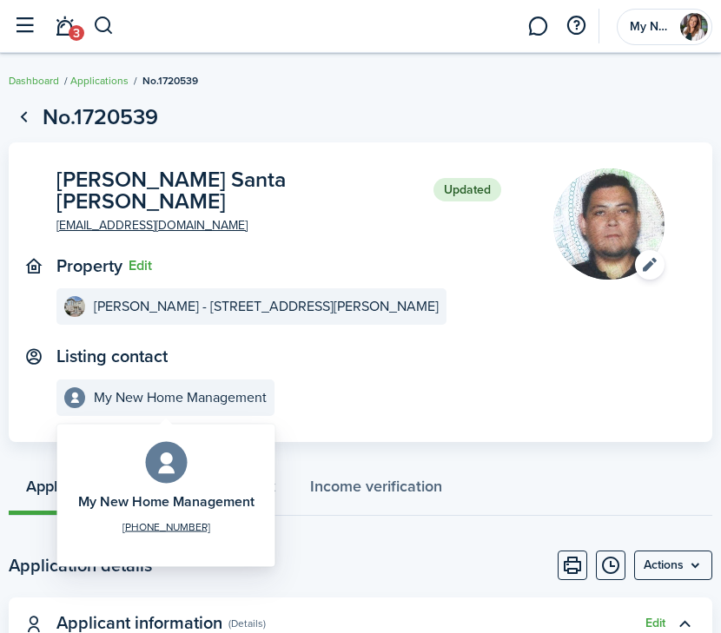
click at [172, 468] on icon at bounding box center [166, 463] width 25 height 24
click at [155, 399] on e-details-info-title "My New Home Management" at bounding box center [180, 398] width 173 height 16
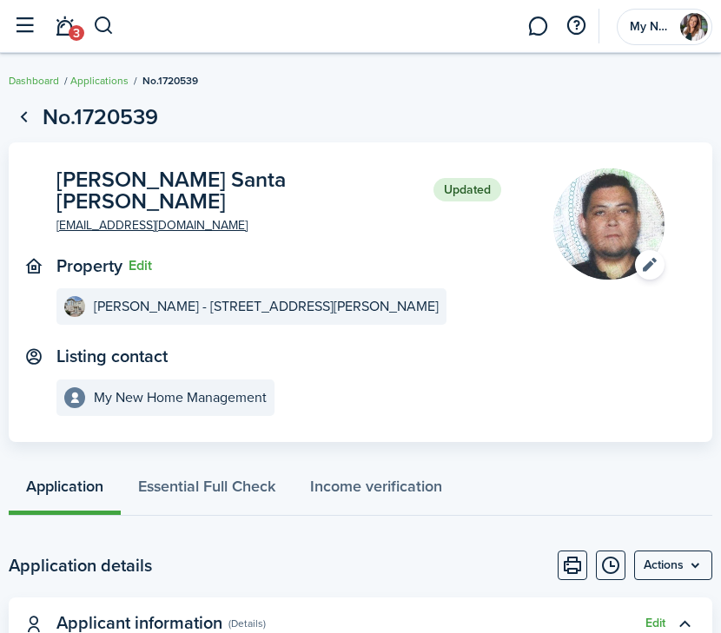
click at [236, 358] on panel-main-header "Listing contact" at bounding box center [231, 356] width 445 height 20
click at [36, 353] on panel-main-icon at bounding box center [34, 356] width 16 height 16
click at [35, 26] on button "button" at bounding box center [24, 26] width 33 height 33
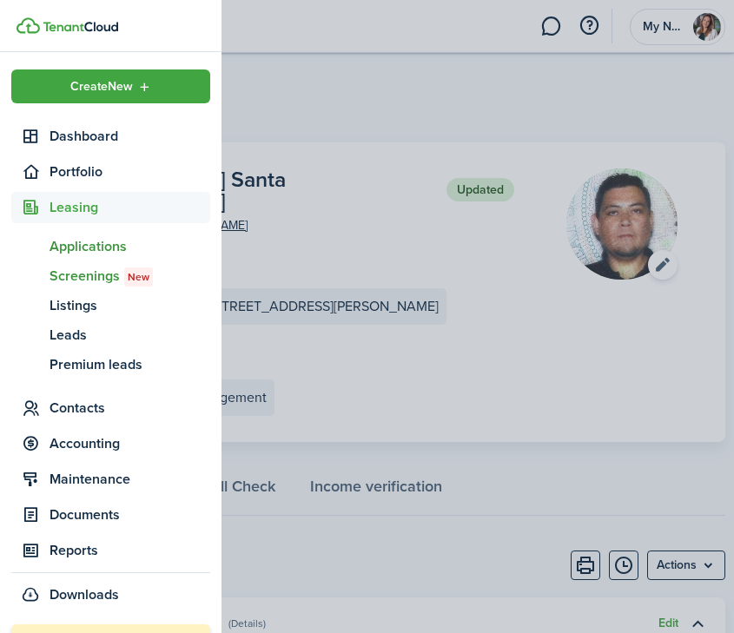
click at [109, 276] on span "Screenings New" at bounding box center [129, 276] width 161 height 21
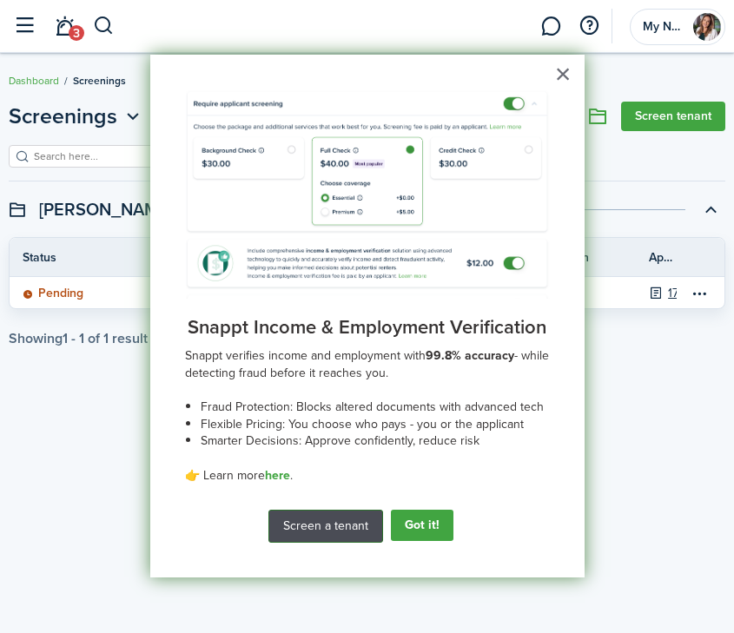
click at [321, 537] on button "Screen a tenant" at bounding box center [325, 526] width 115 height 33
click at [429, 524] on button "Got it!" at bounding box center [422, 525] width 63 height 31
